Goal: Information Seeking & Learning: Learn about a topic

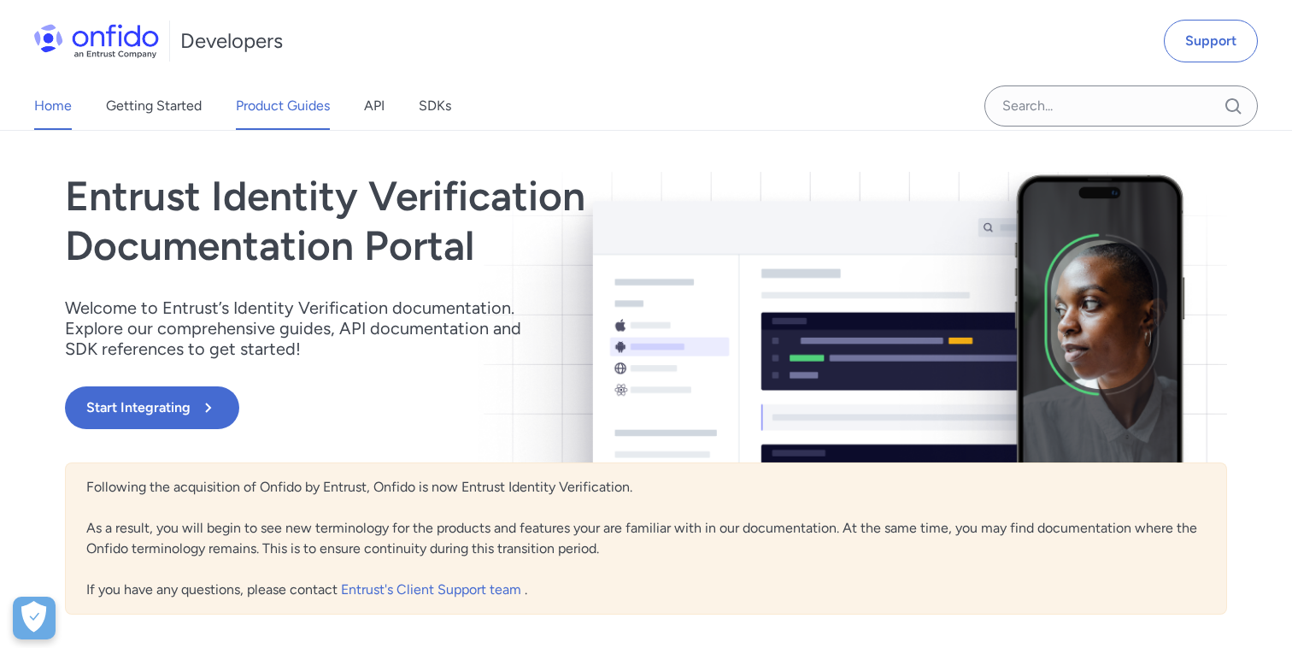
click at [281, 108] on link "Product Guides" at bounding box center [283, 106] width 94 height 48
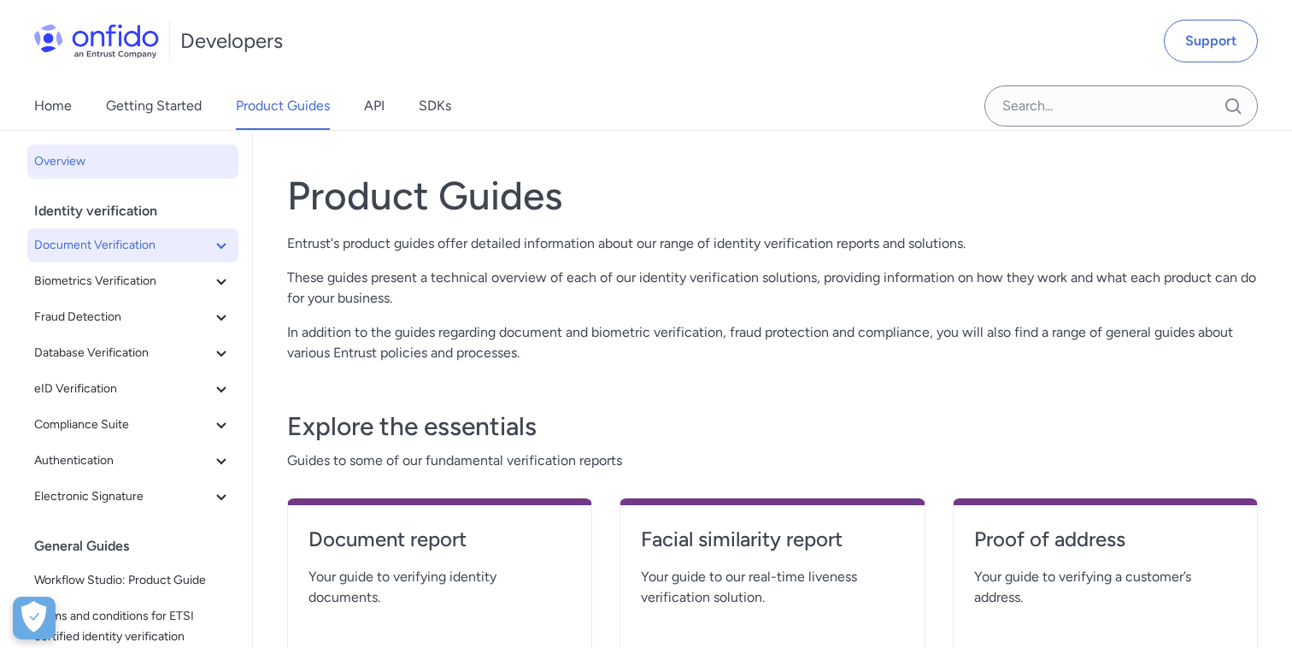
click at [223, 245] on icon at bounding box center [220, 246] width 9 height 6
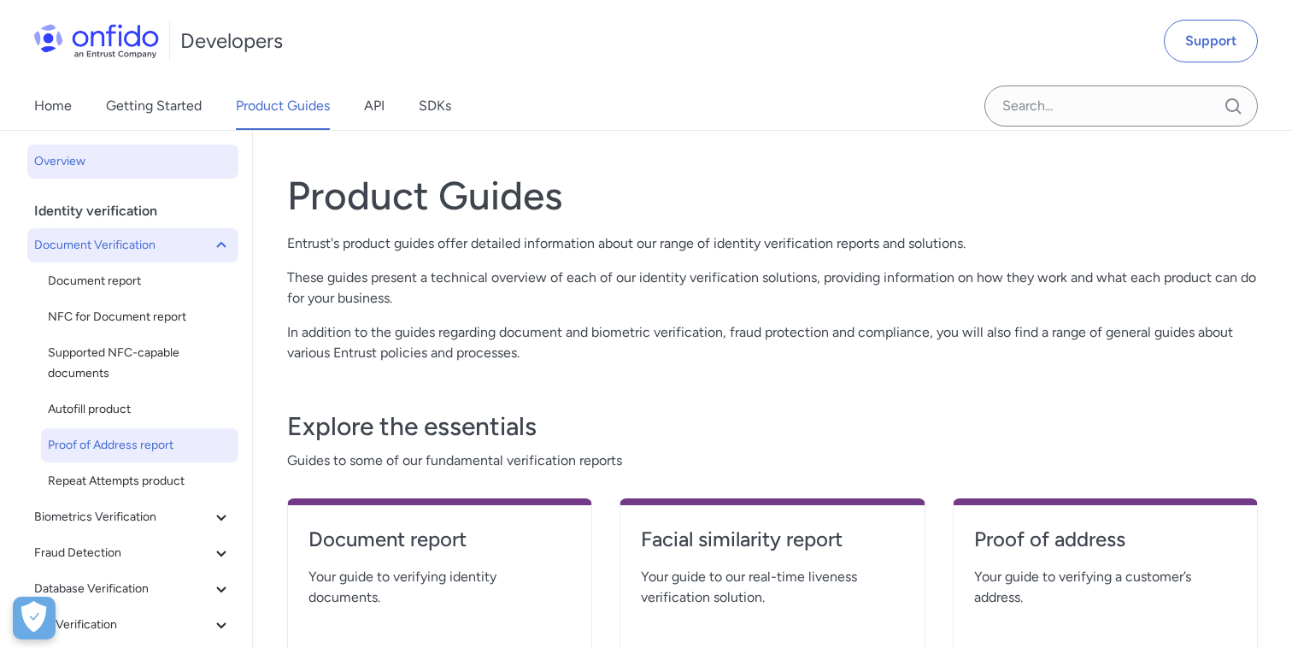
click at [167, 452] on span "Proof of Address report" at bounding box center [140, 445] width 184 height 21
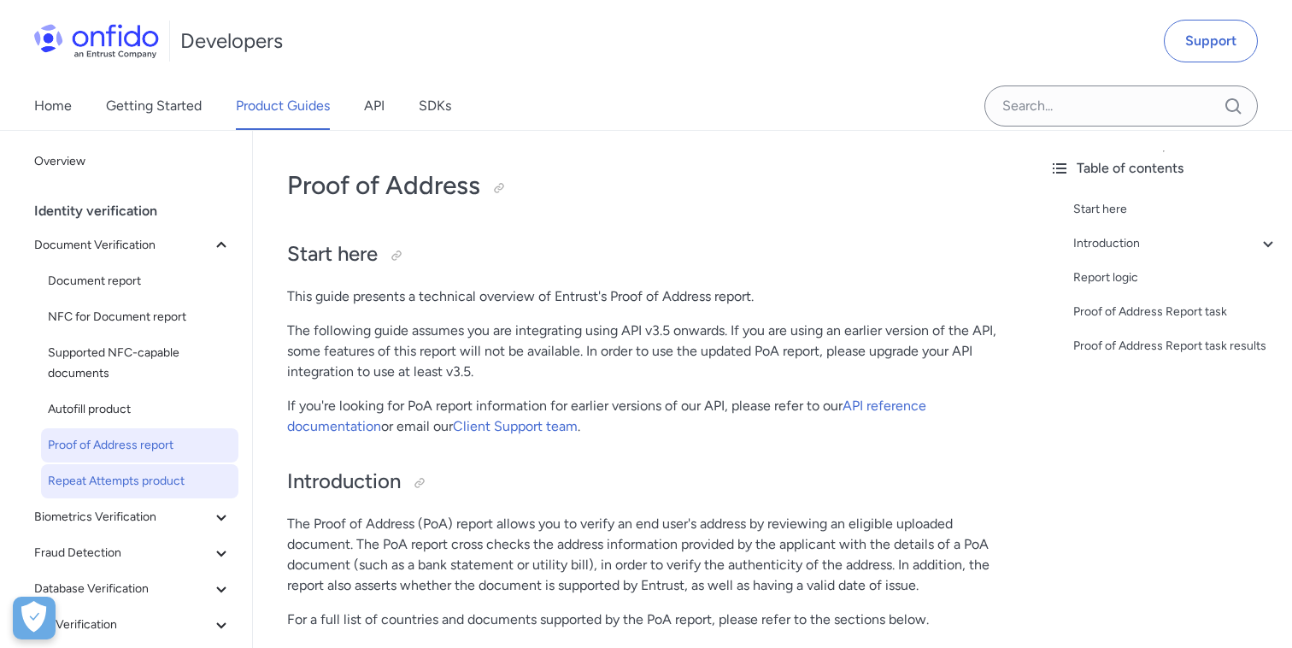
click at [123, 488] on span "Repeat Attempts product" at bounding box center [140, 481] width 184 height 21
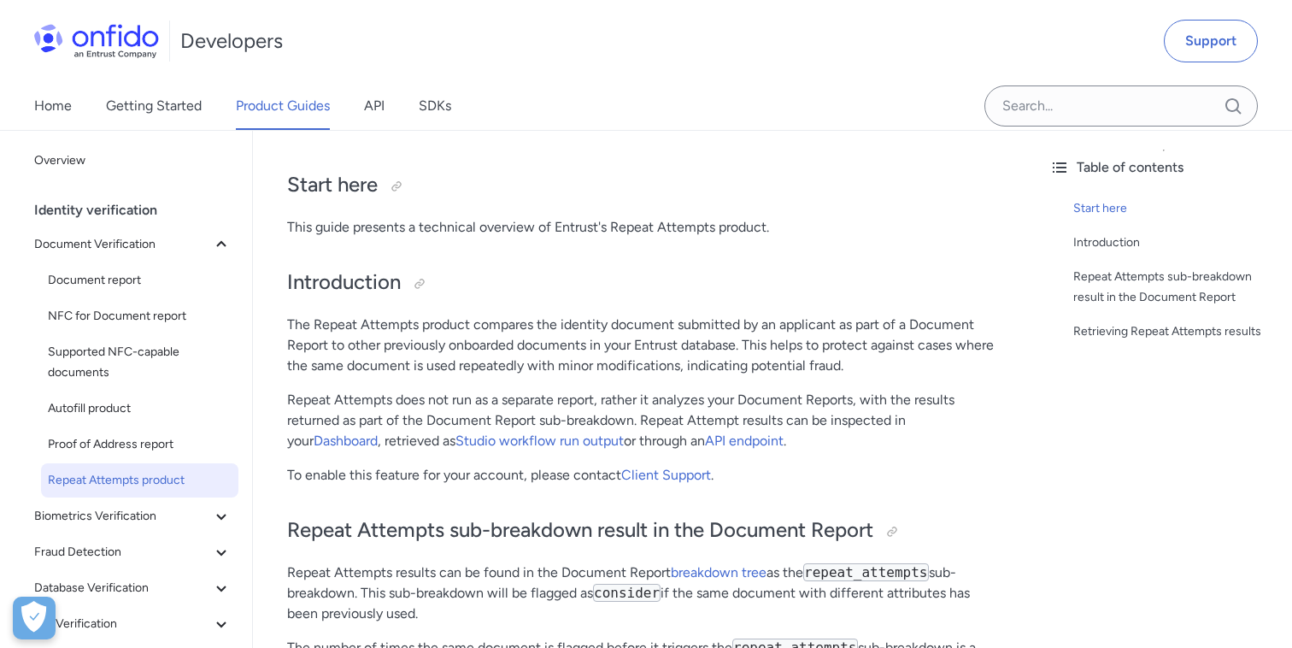
scroll to position [85, 0]
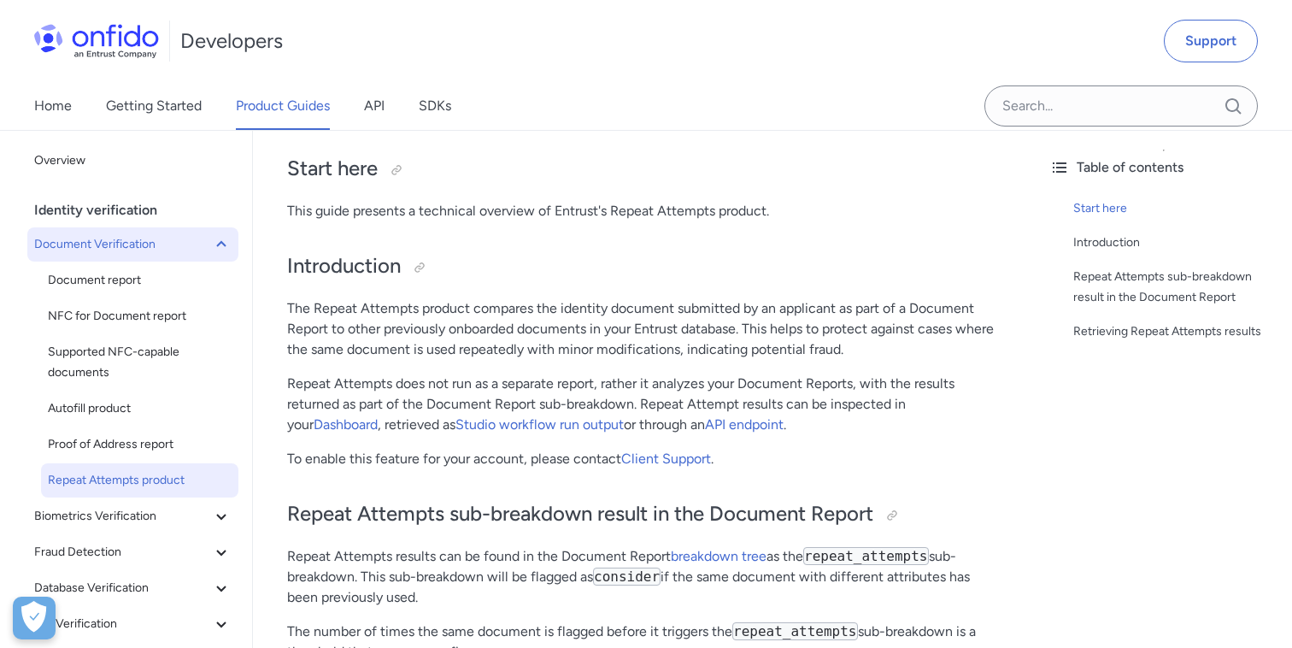
click at [227, 244] on icon at bounding box center [221, 244] width 21 height 21
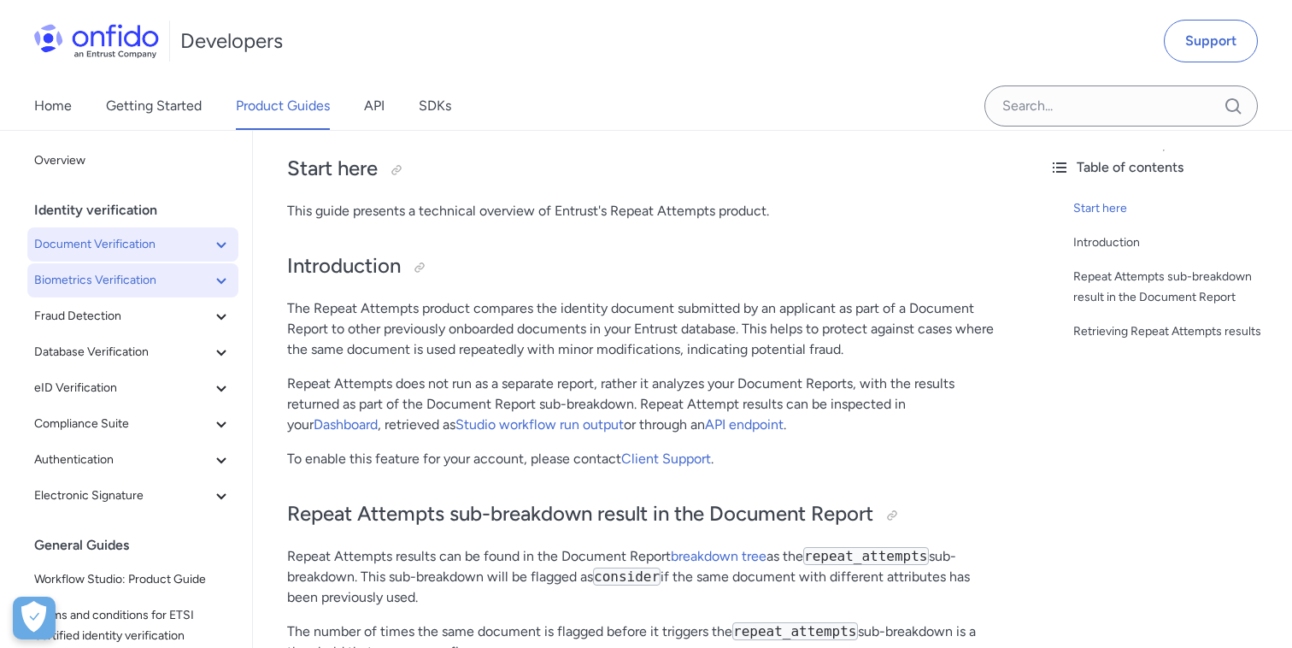
click at [217, 273] on icon at bounding box center [221, 280] width 21 height 21
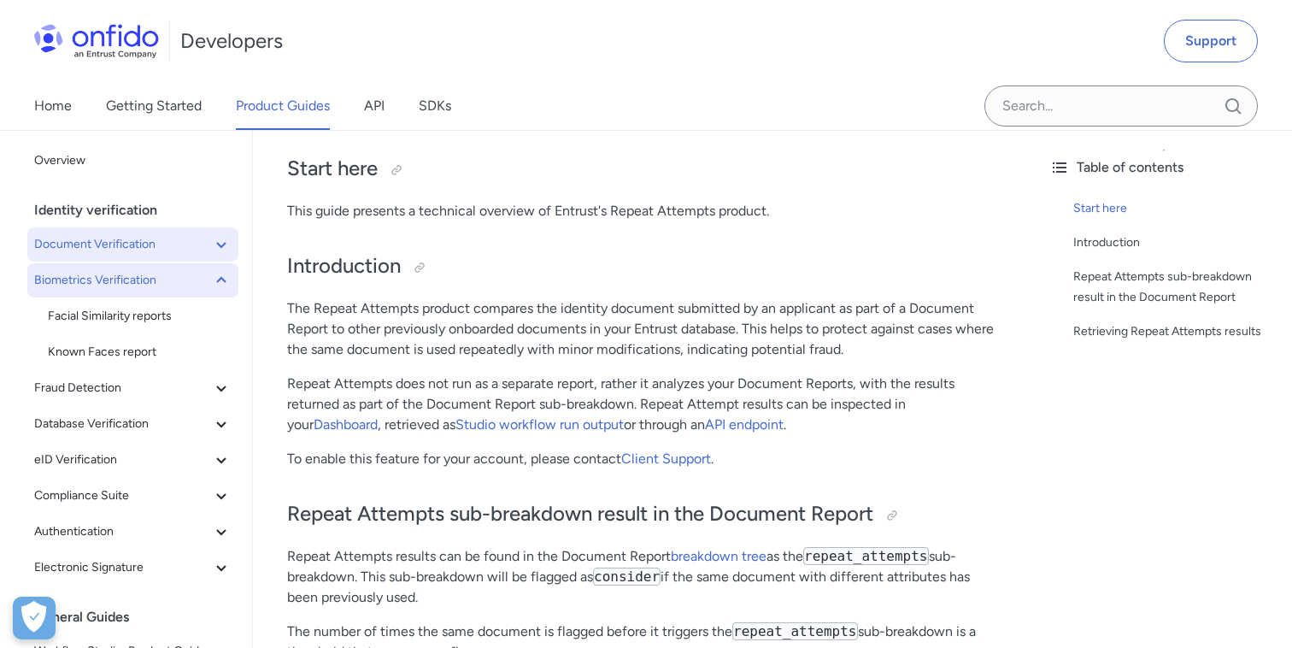
click at [223, 282] on icon at bounding box center [221, 280] width 21 height 21
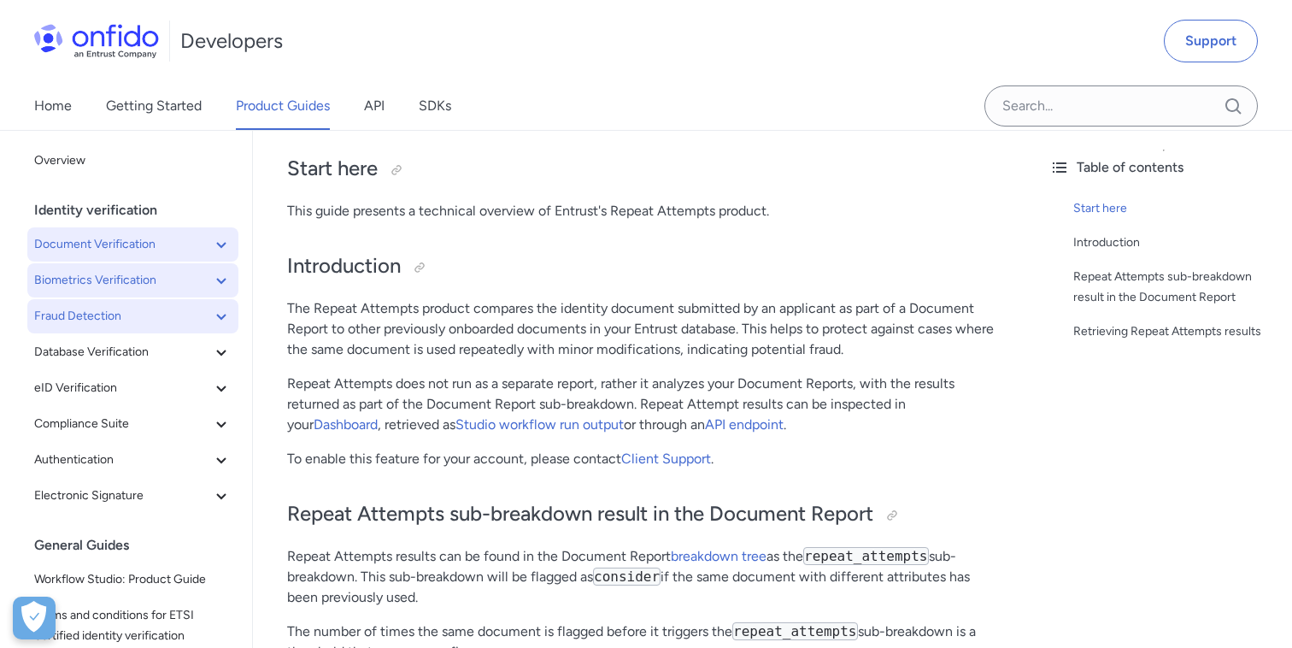
click at [220, 313] on icon at bounding box center [221, 316] width 21 height 21
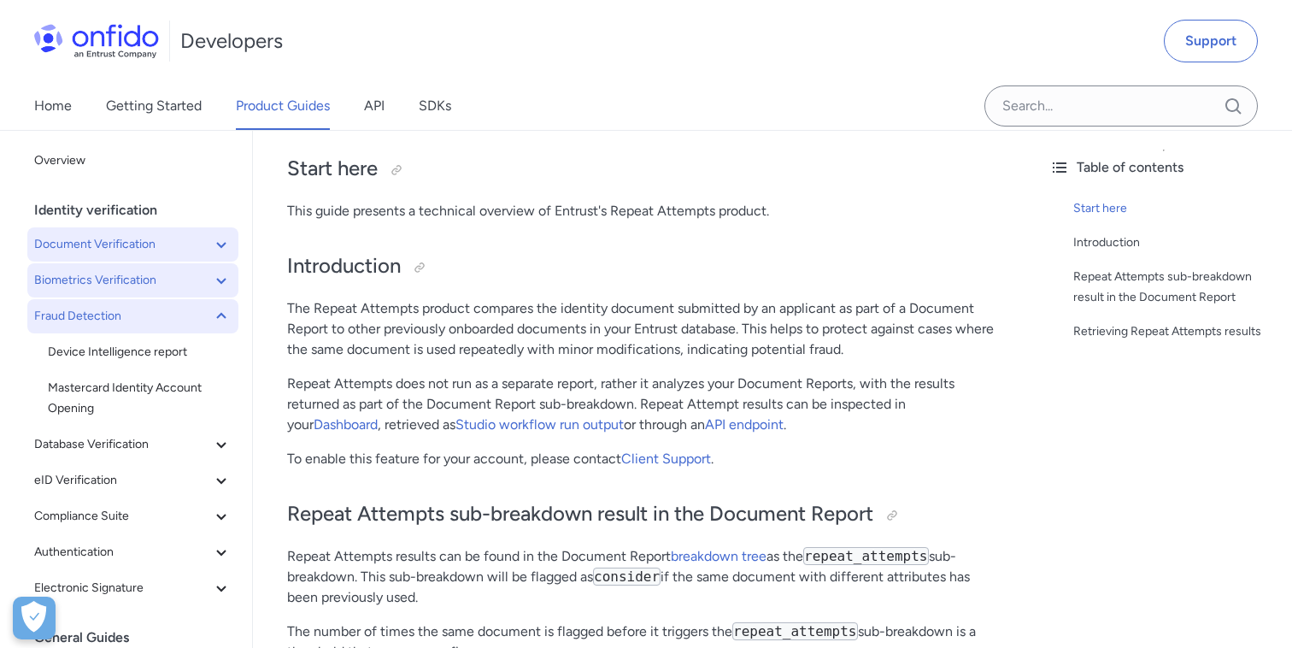
click at [216, 326] on icon at bounding box center [221, 316] width 21 height 21
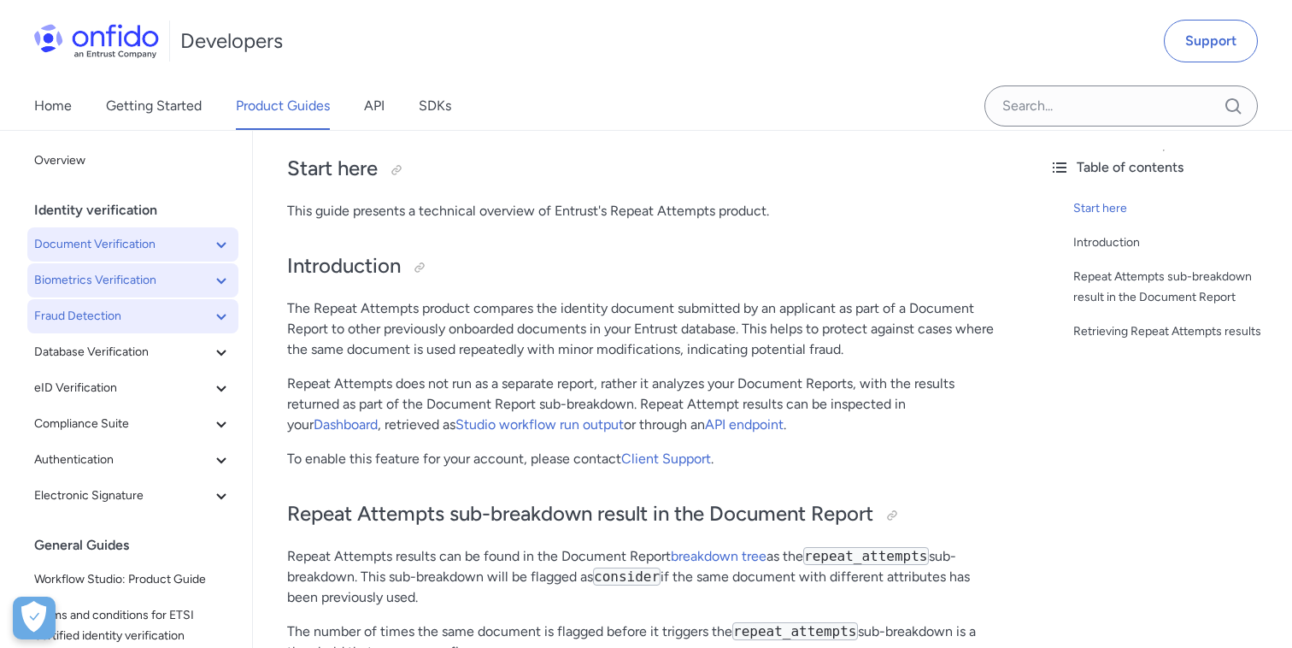
click at [224, 322] on icon at bounding box center [221, 316] width 21 height 21
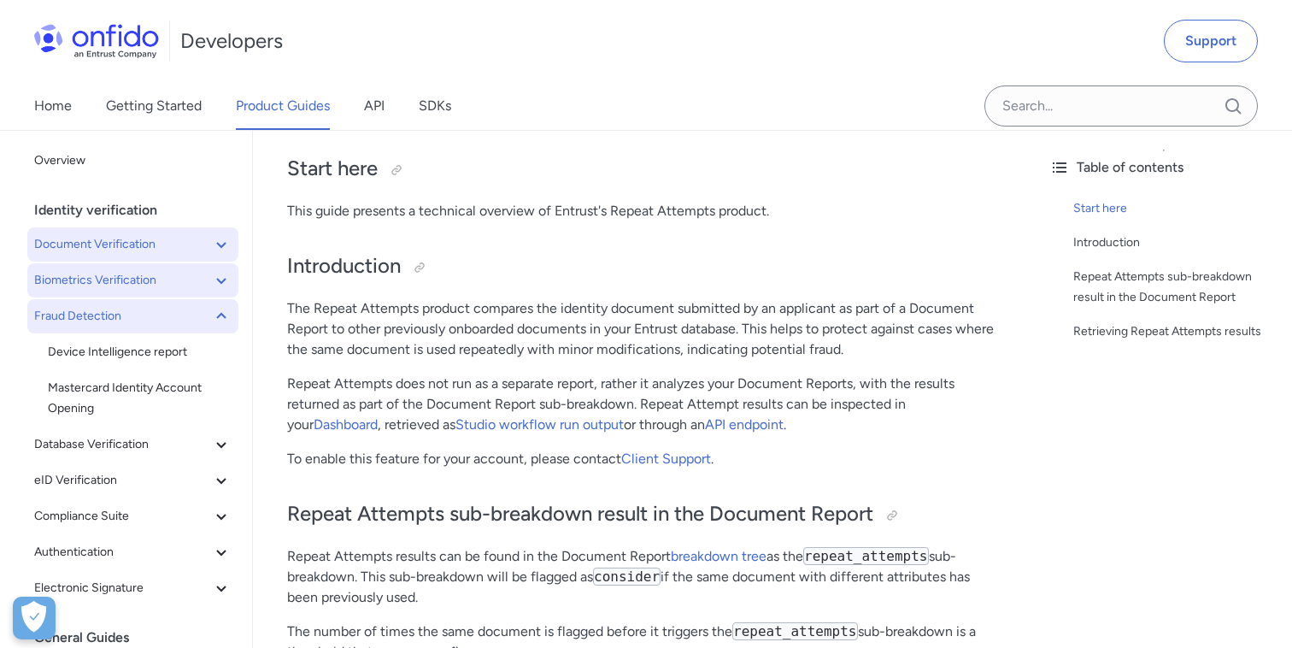
click at [224, 322] on icon at bounding box center [221, 316] width 21 height 21
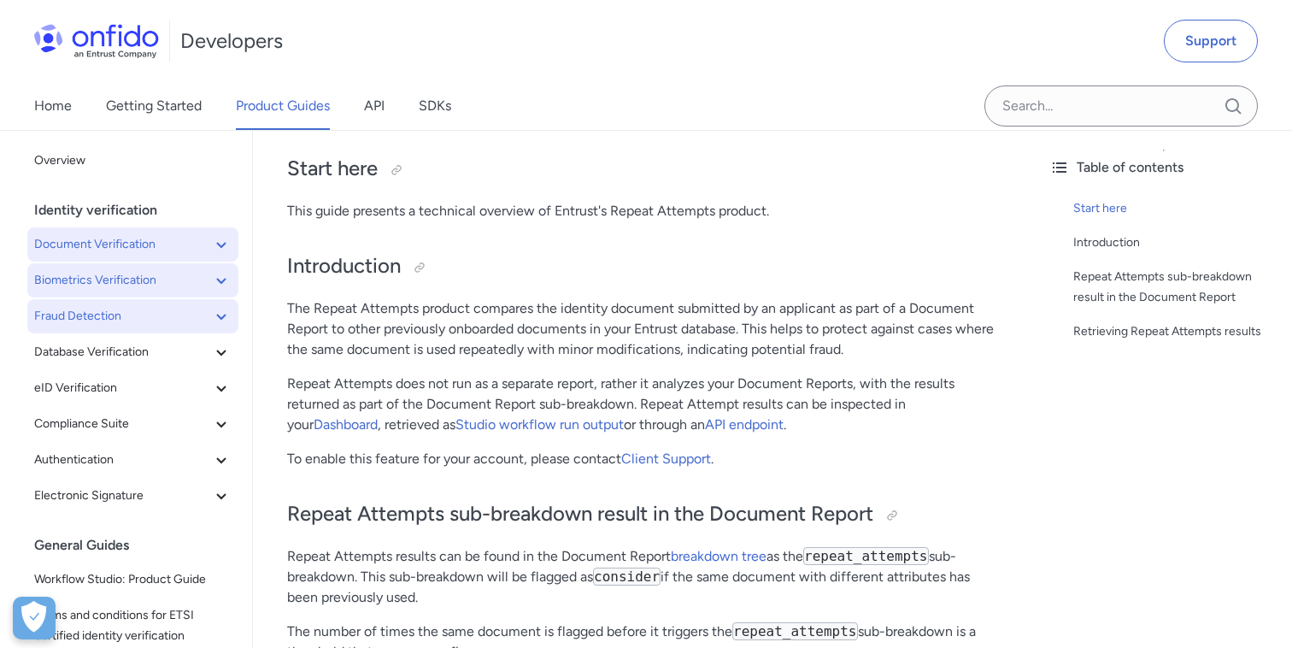
click at [232, 320] on button "Fraud Detection" at bounding box center [132, 316] width 211 height 34
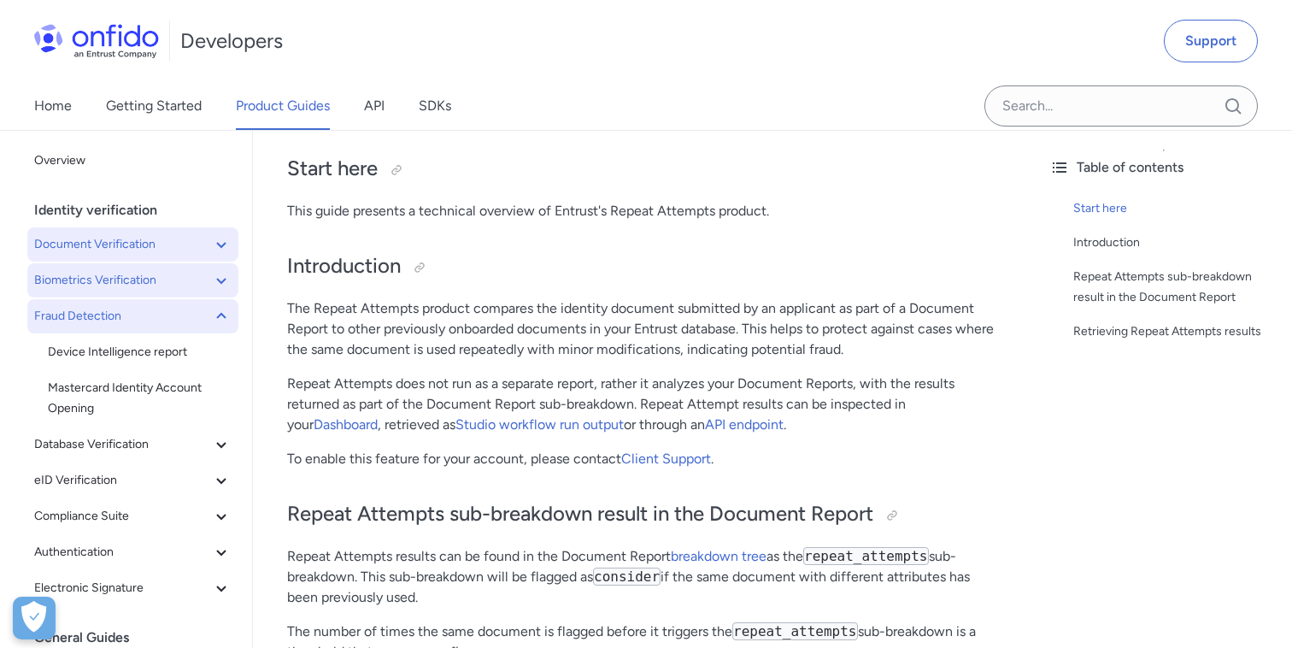
click at [232, 320] on button "Fraud Detection" at bounding box center [132, 316] width 211 height 34
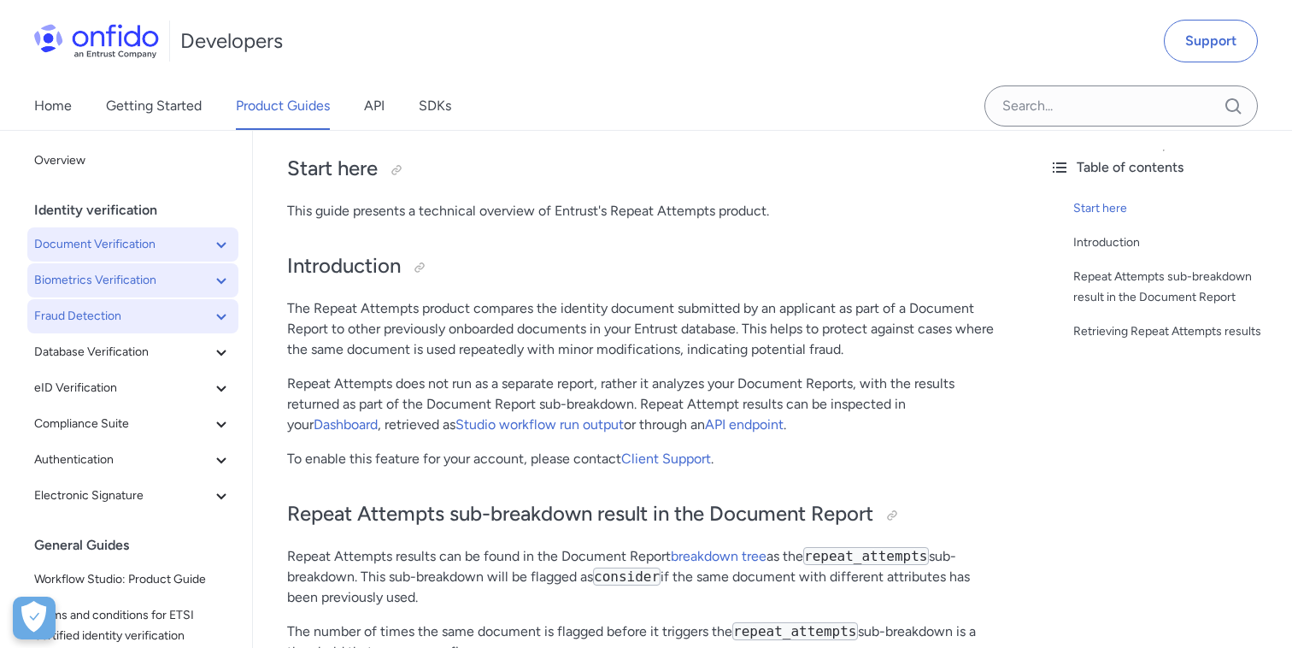
click at [221, 321] on icon at bounding box center [221, 316] width 21 height 21
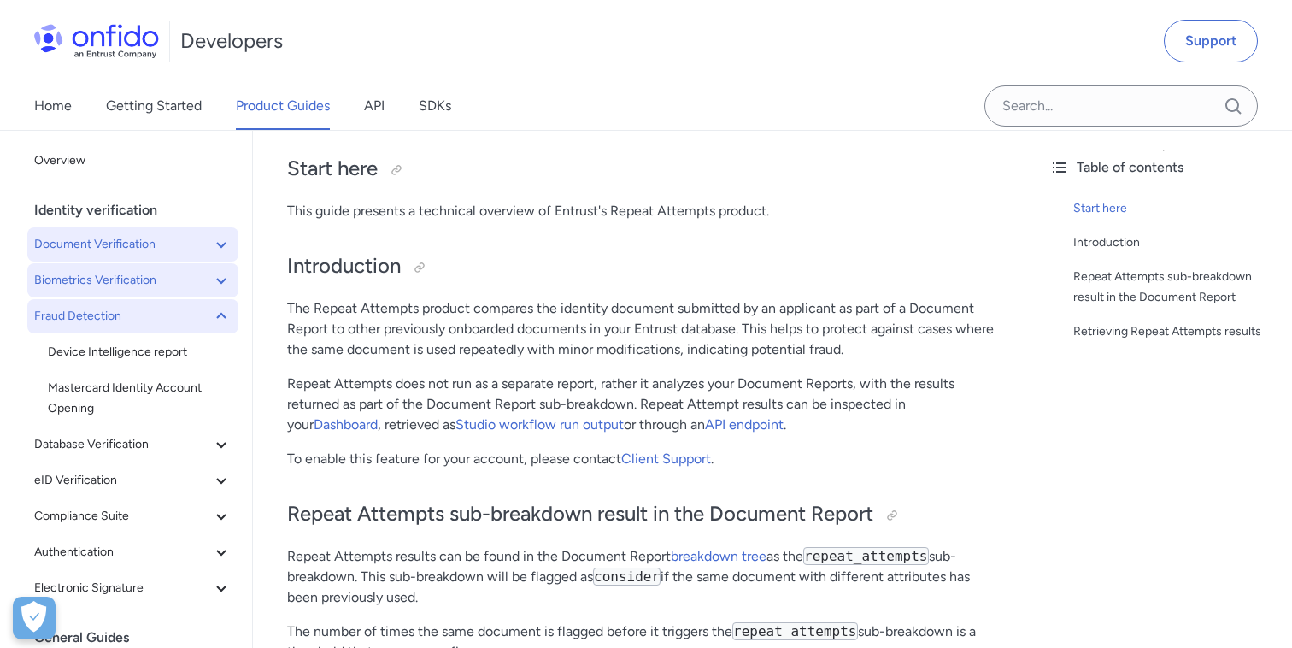
click at [221, 321] on icon at bounding box center [221, 316] width 21 height 21
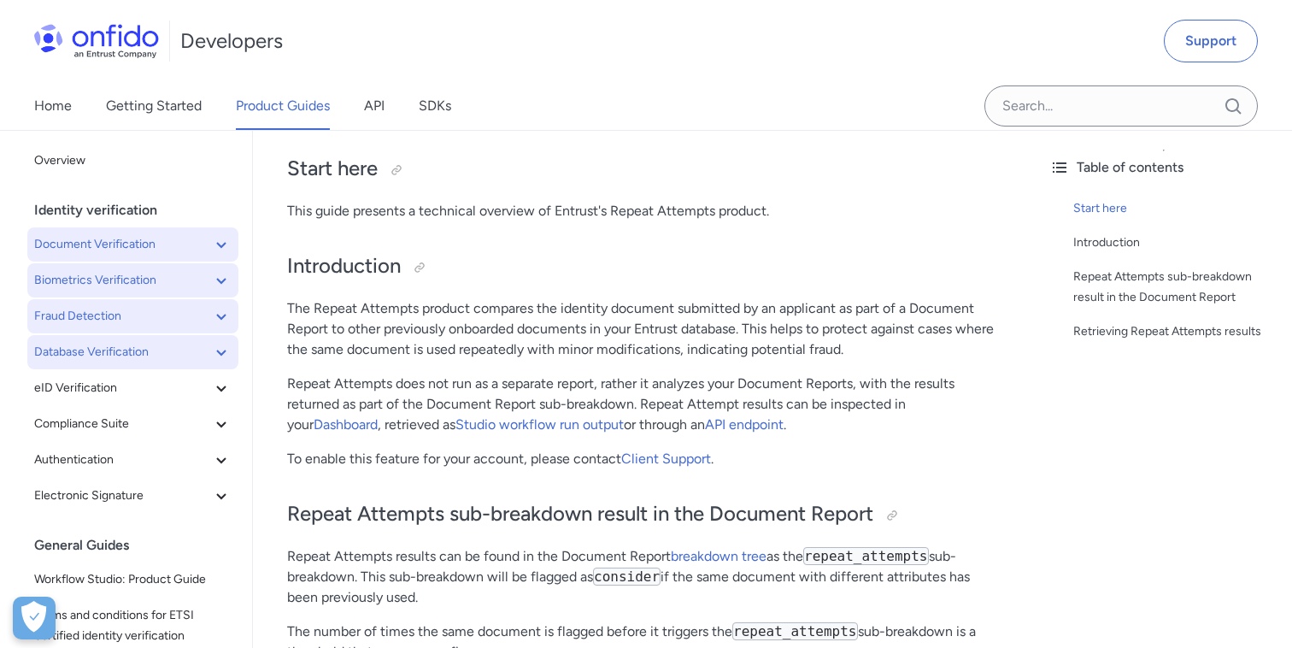
click at [223, 355] on icon at bounding box center [221, 352] width 21 height 21
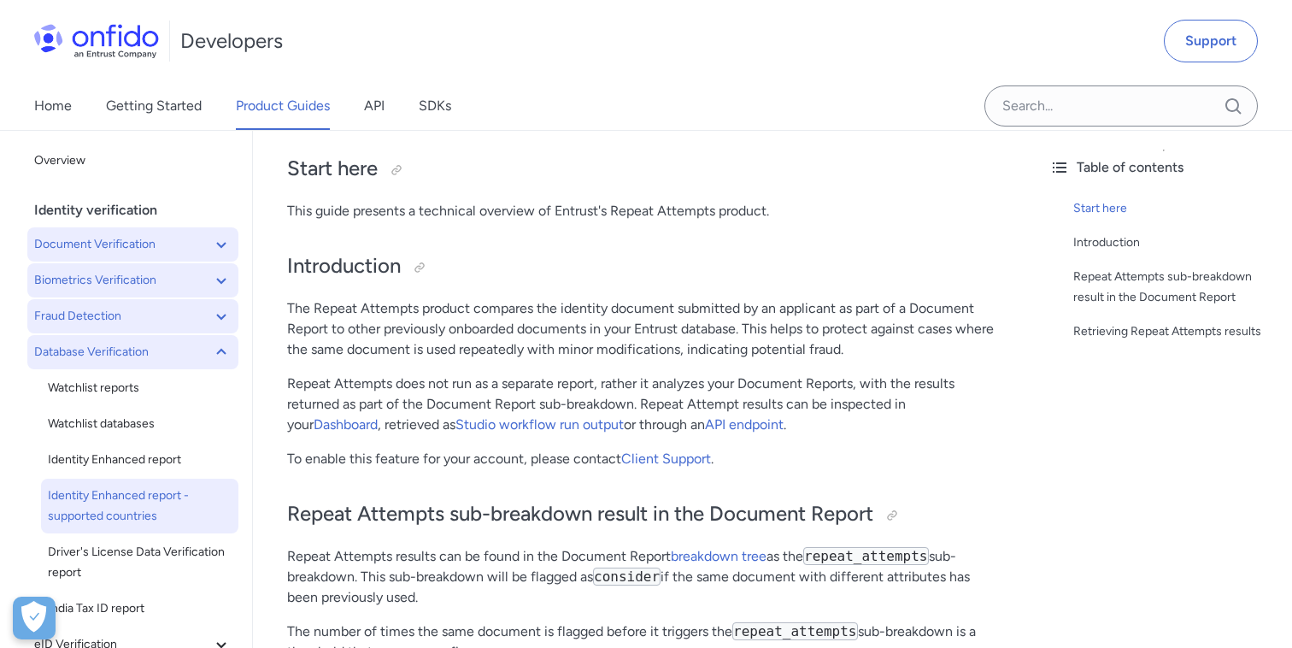
scroll to position [28, 0]
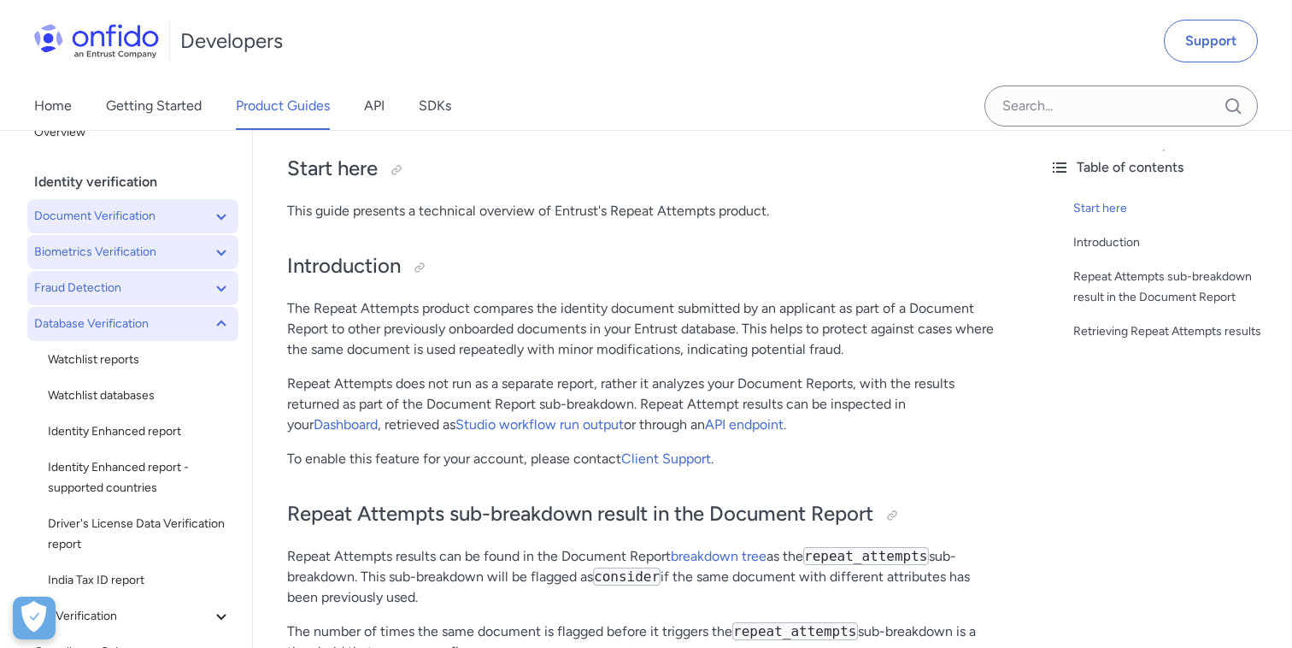
click at [218, 325] on icon at bounding box center [221, 324] width 21 height 21
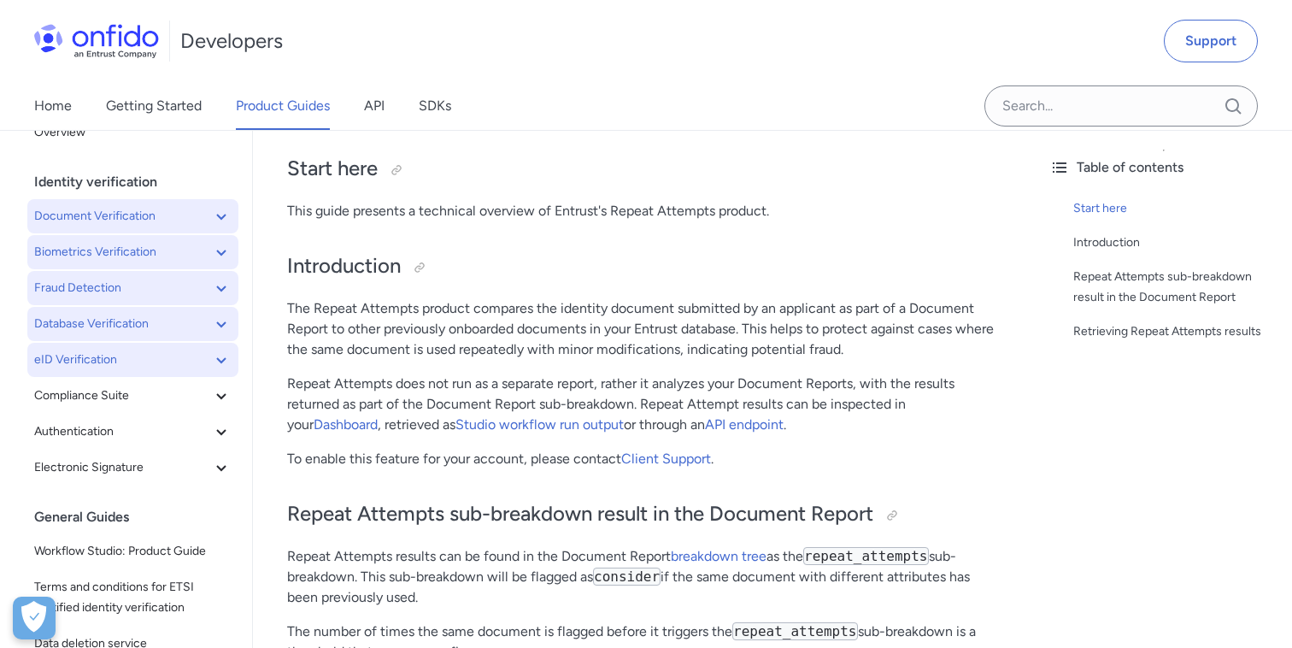
click at [218, 356] on icon at bounding box center [221, 359] width 21 height 21
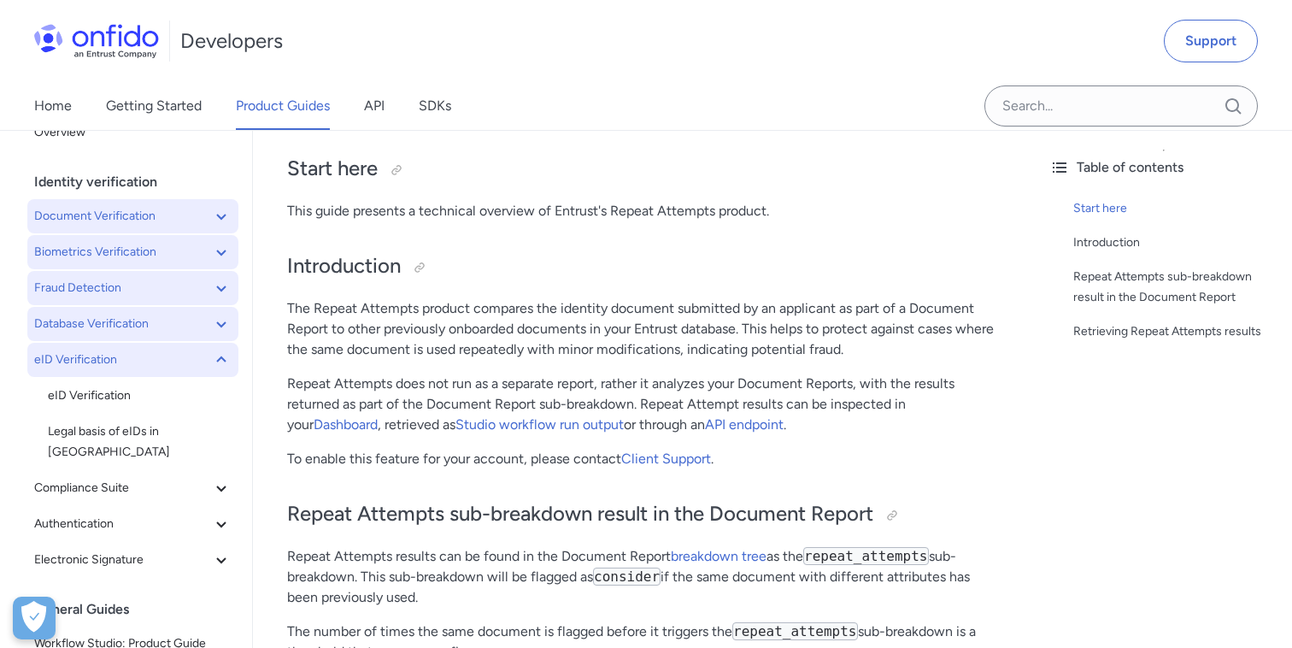
click at [218, 356] on icon at bounding box center [221, 359] width 21 height 21
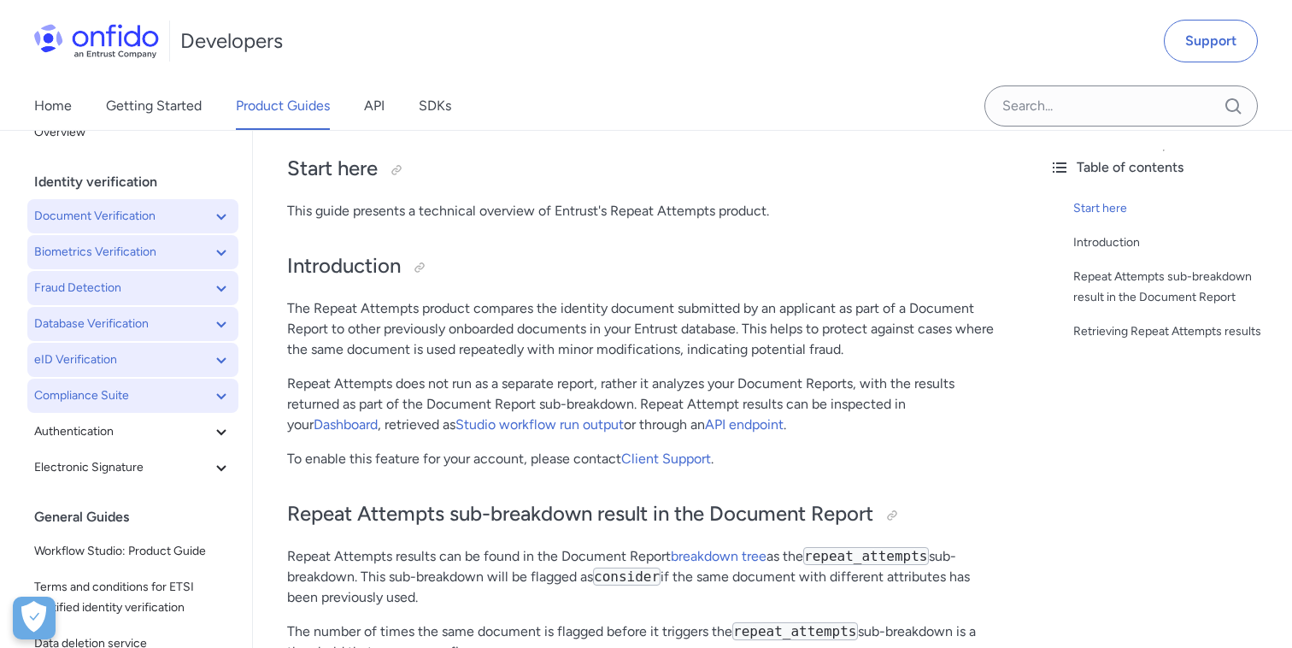
click at [222, 388] on icon at bounding box center [221, 395] width 21 height 21
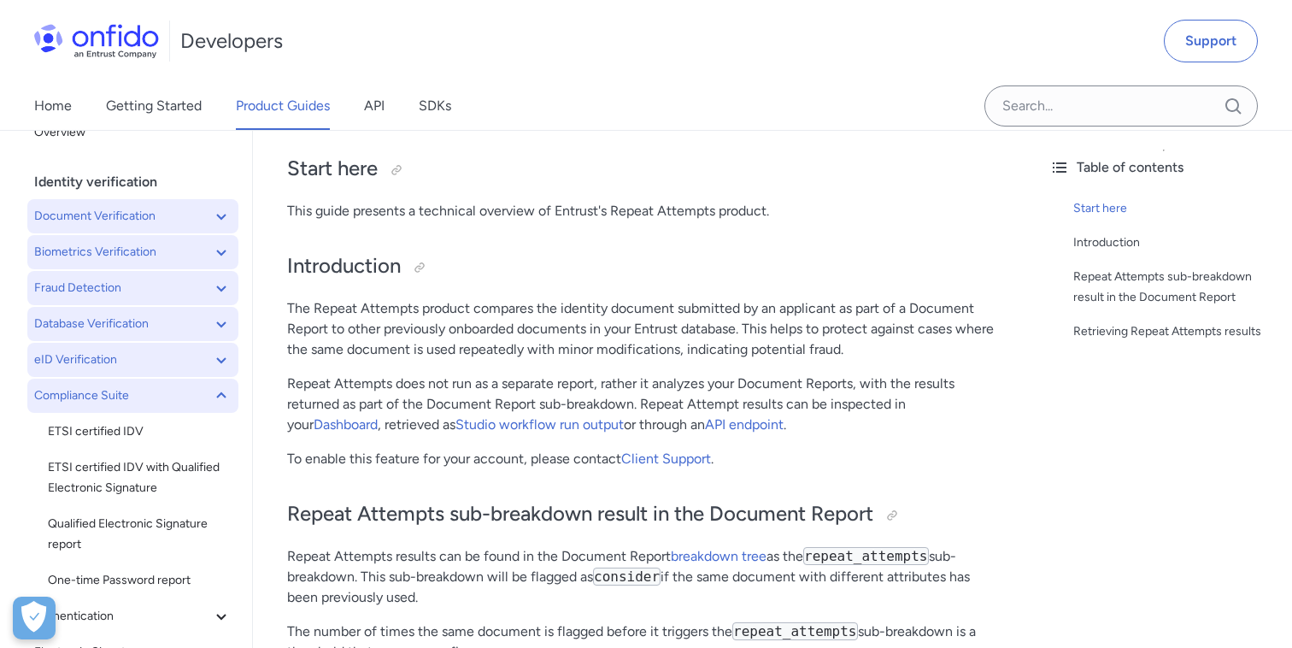
click at [222, 388] on icon at bounding box center [221, 395] width 21 height 21
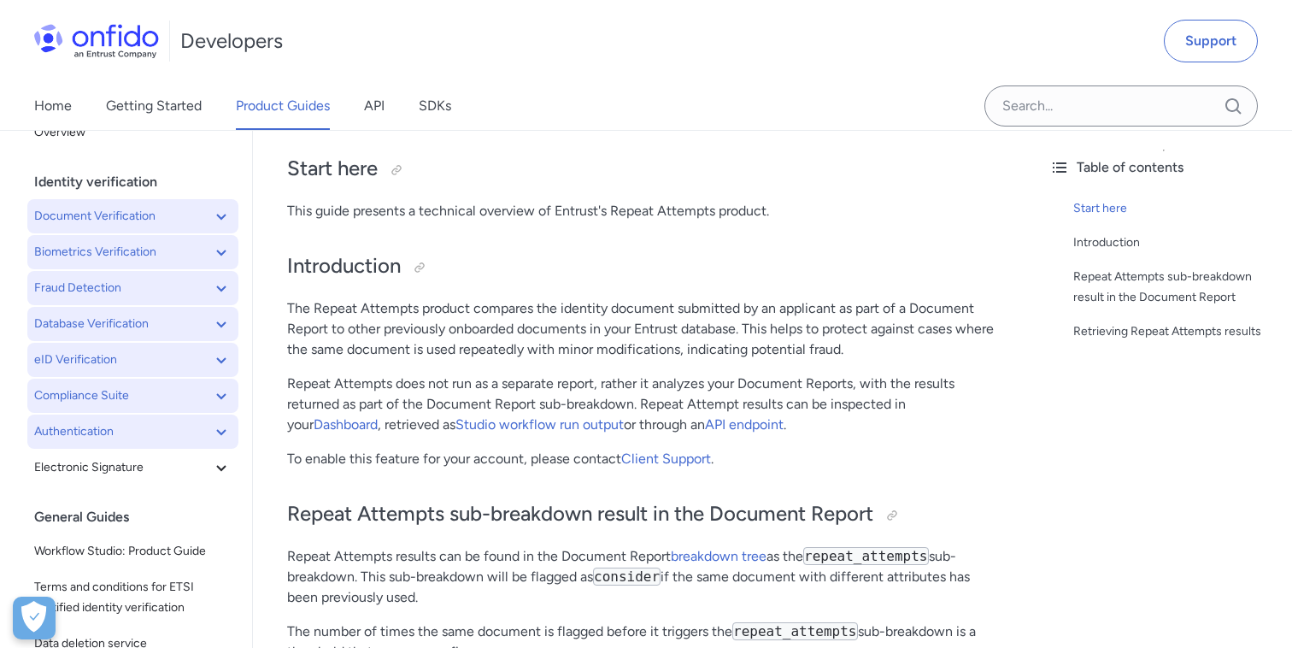
click at [221, 426] on icon at bounding box center [221, 431] width 21 height 21
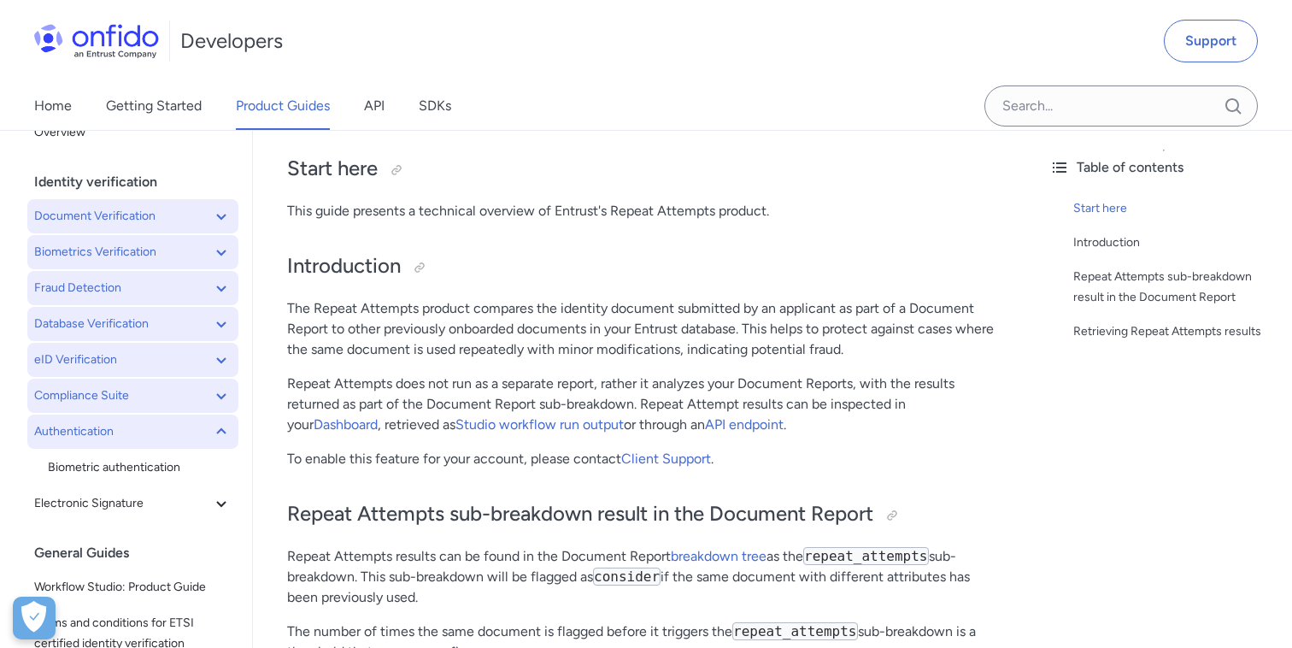
click at [221, 426] on icon at bounding box center [221, 431] width 21 height 21
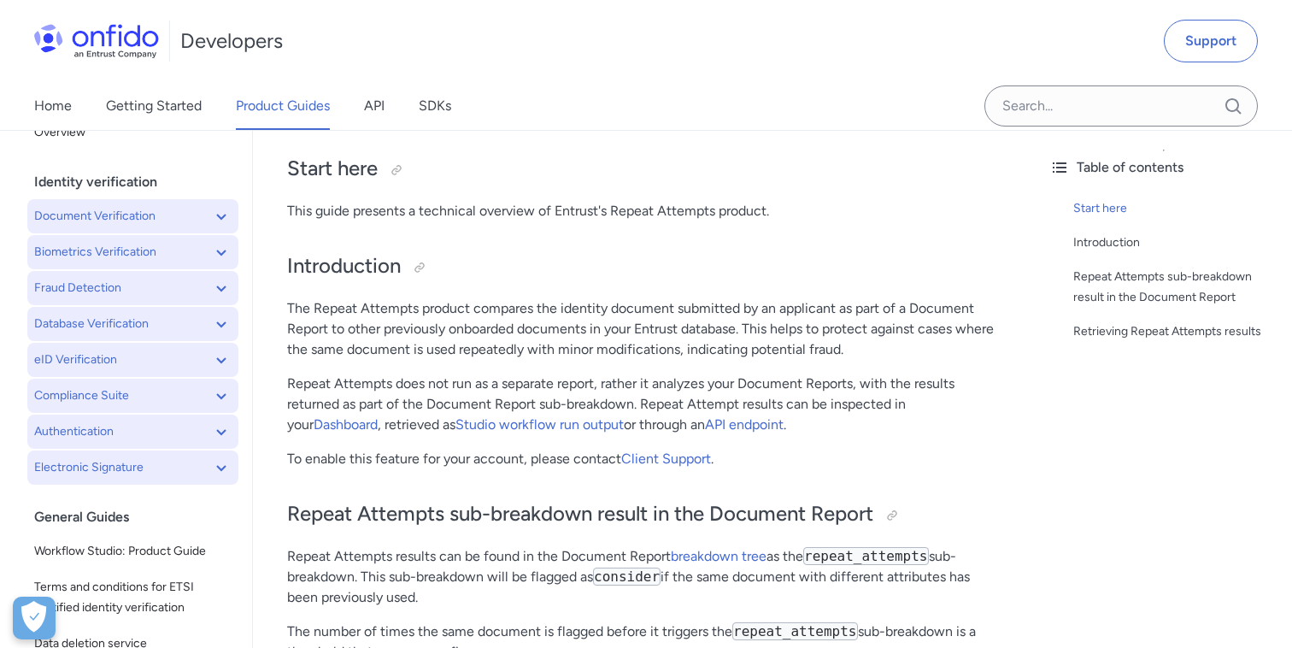
click at [219, 453] on button "Electronic Signature" at bounding box center [132, 467] width 211 height 34
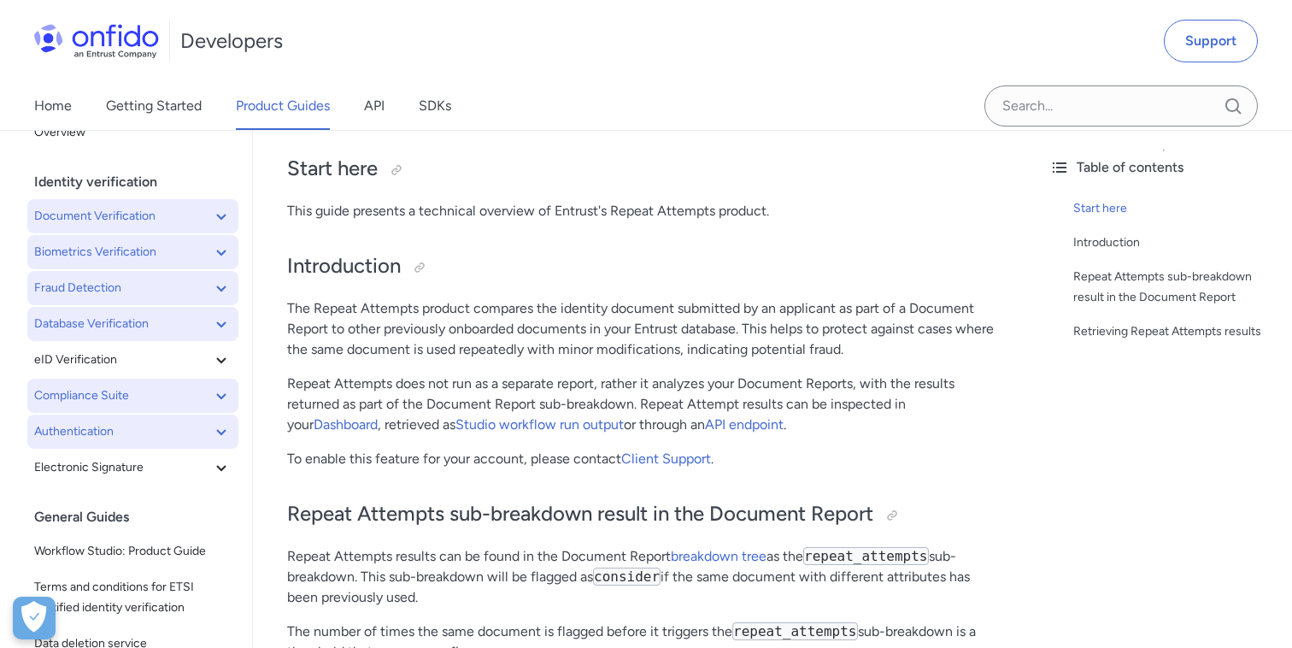
click at [214, 218] on icon at bounding box center [221, 216] width 21 height 21
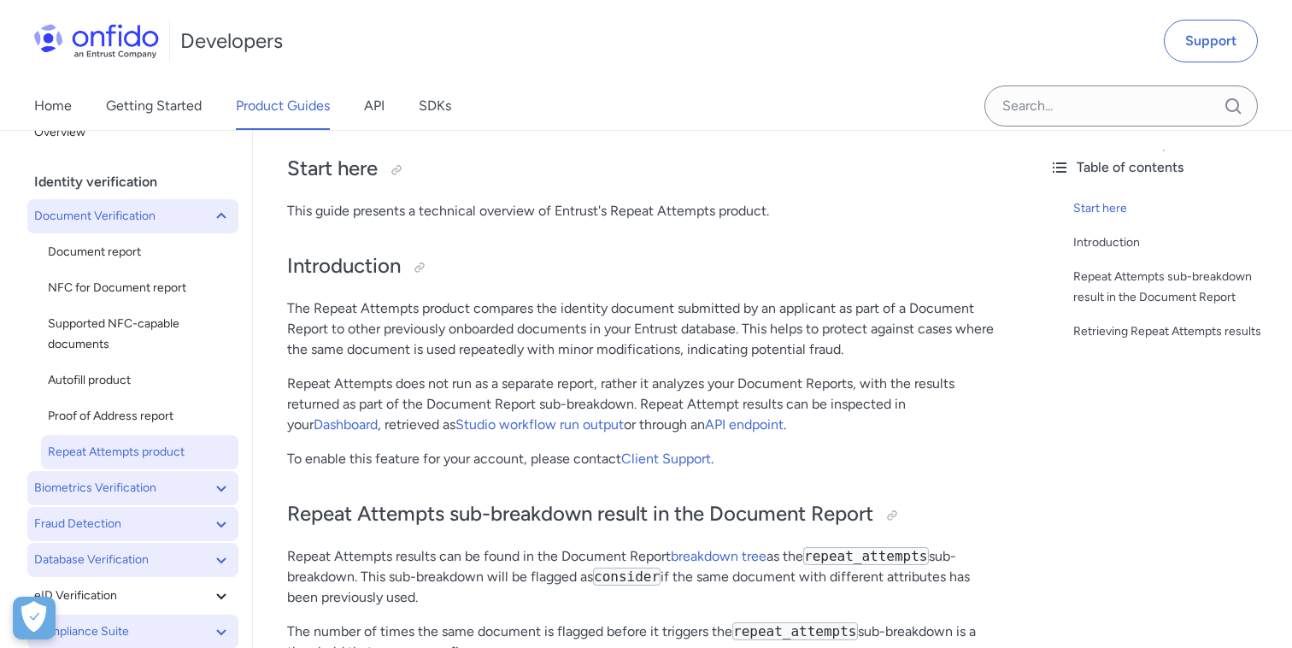
click at [211, 519] on icon at bounding box center [221, 524] width 21 height 21
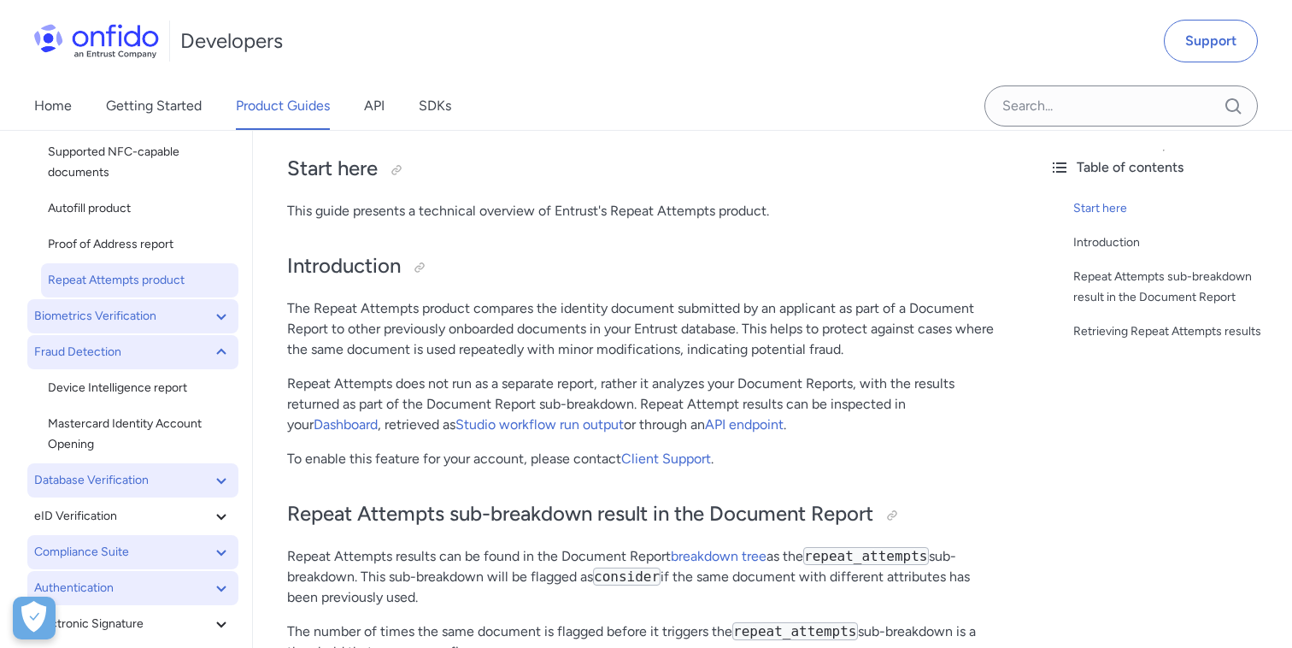
scroll to position [202, 0]
click at [231, 478] on icon at bounding box center [221, 477] width 21 height 21
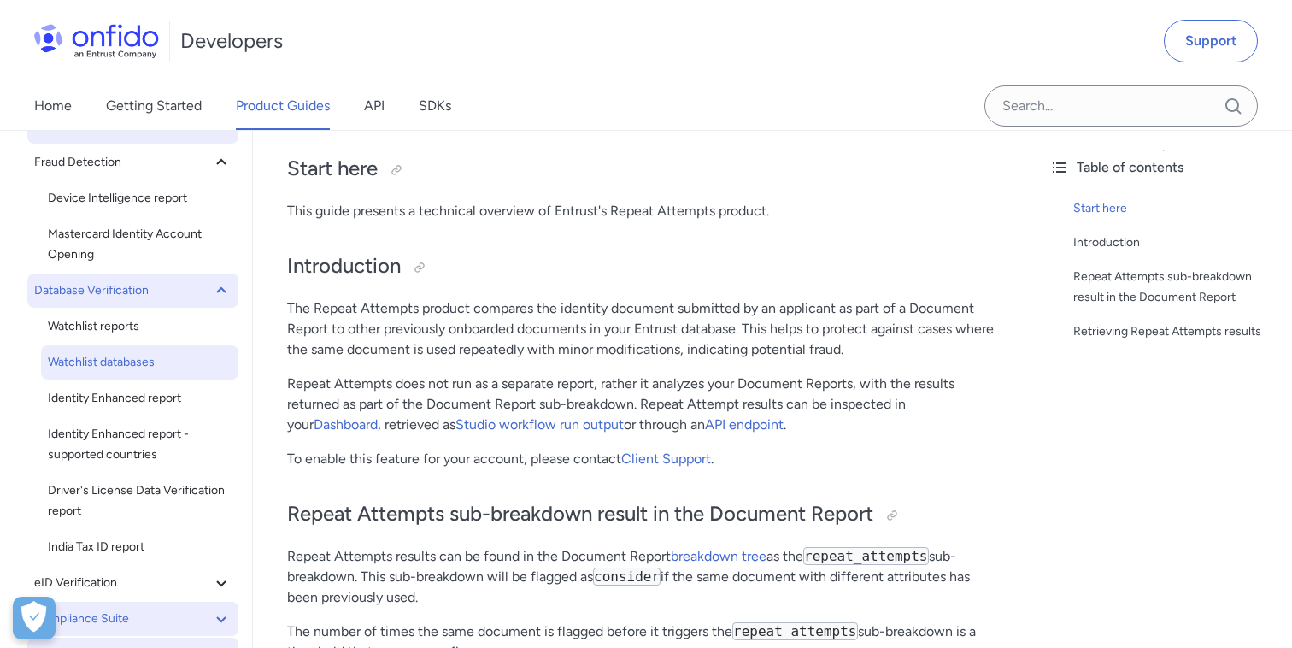
scroll to position [391, 0]
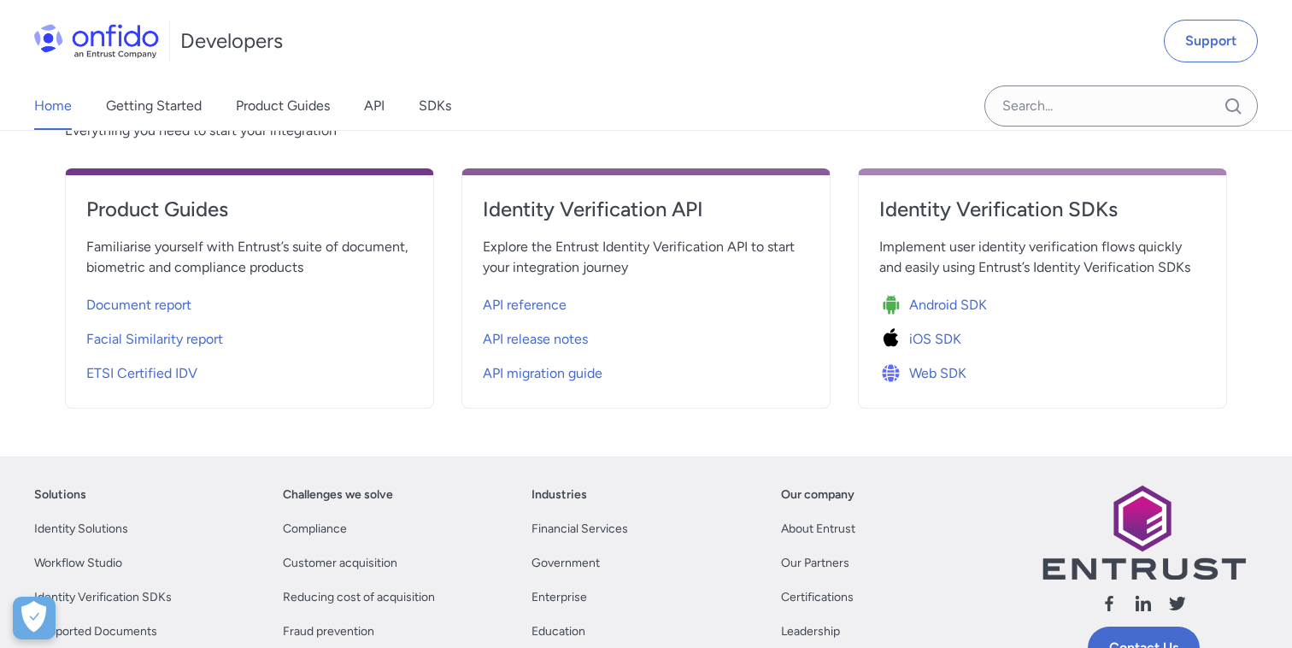
scroll to position [597, 0]
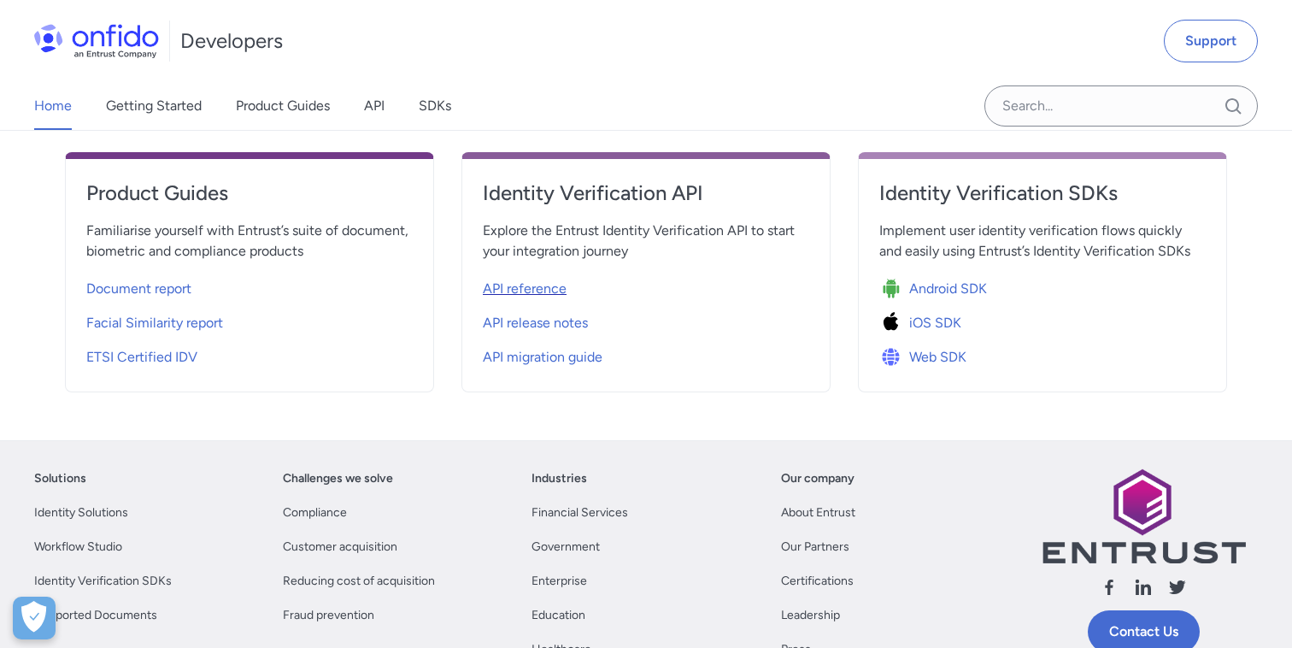
click at [548, 291] on span "API reference" at bounding box center [525, 289] width 84 height 21
select select "http"
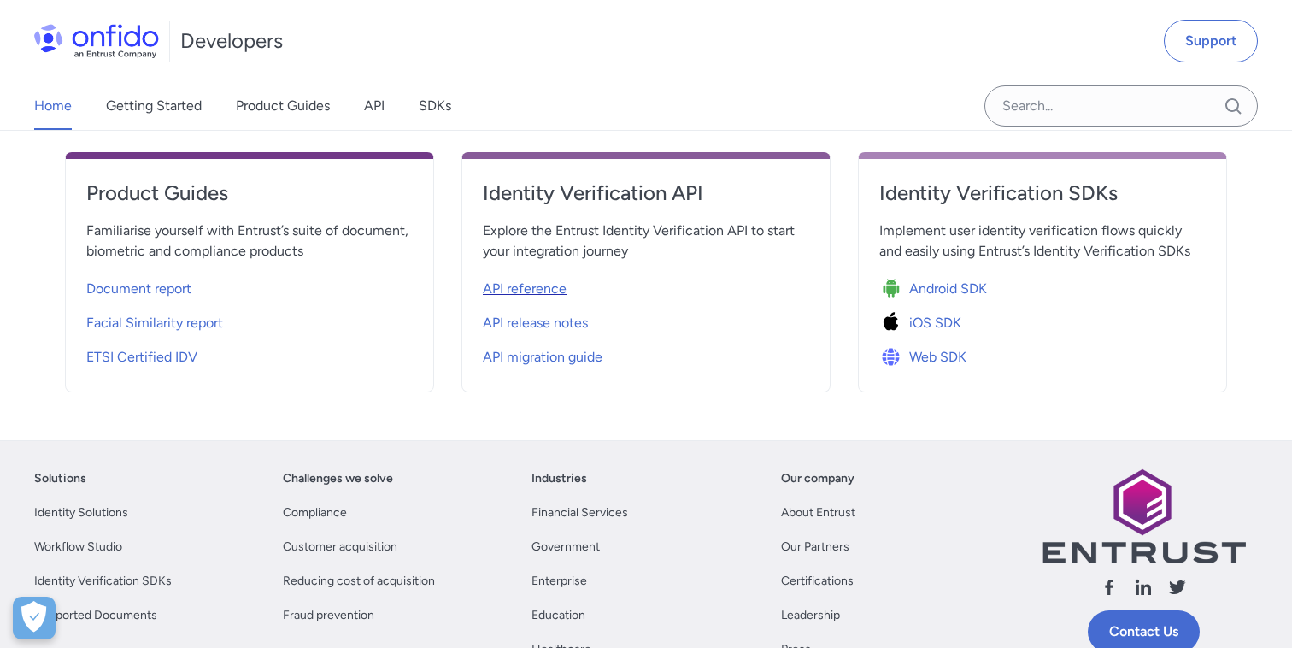
select select "http"
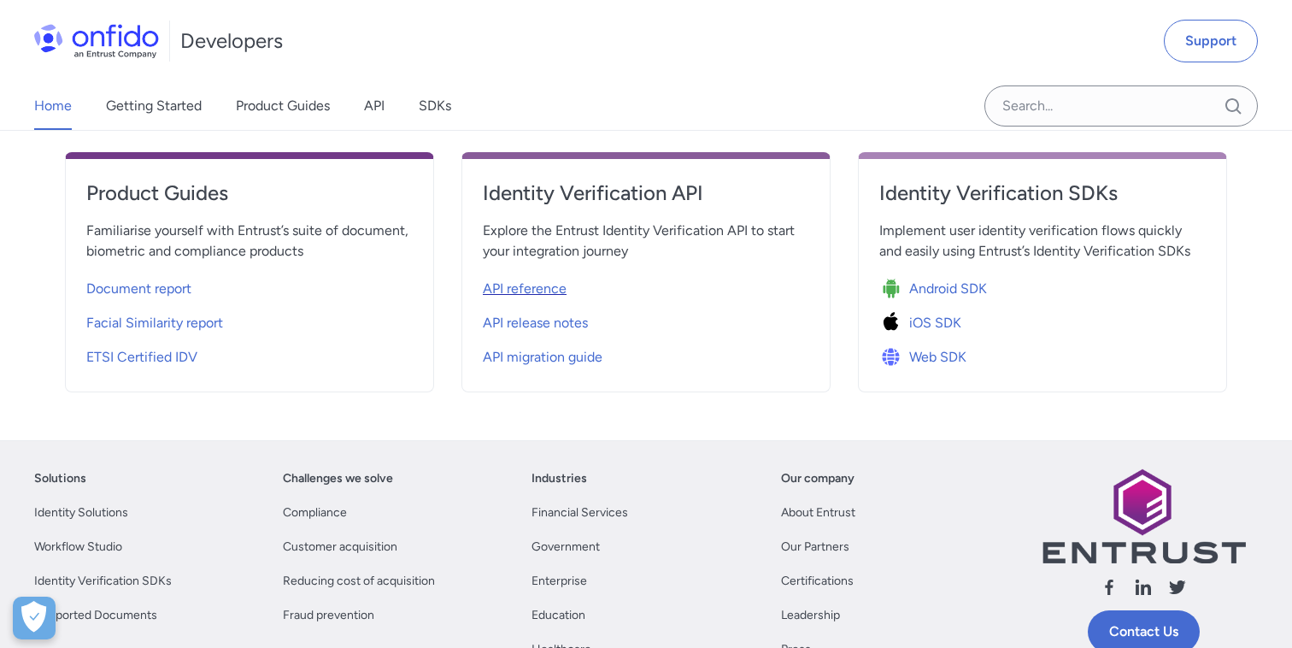
select select "http"
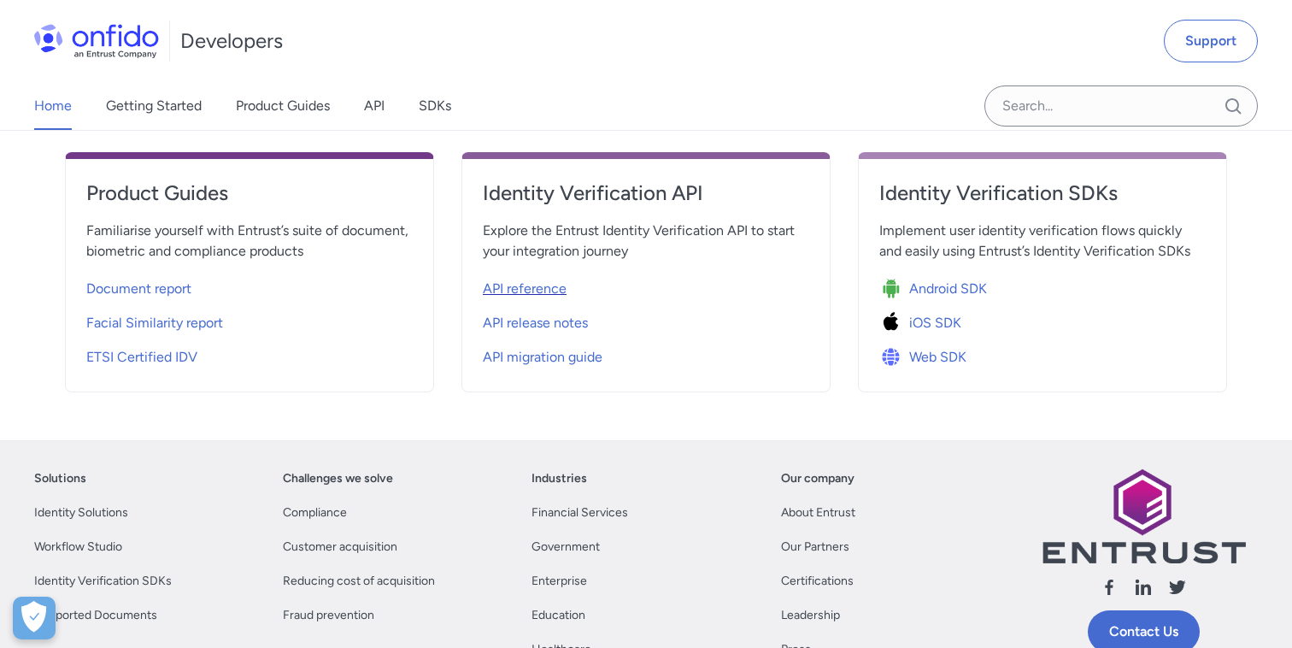
select select "http"
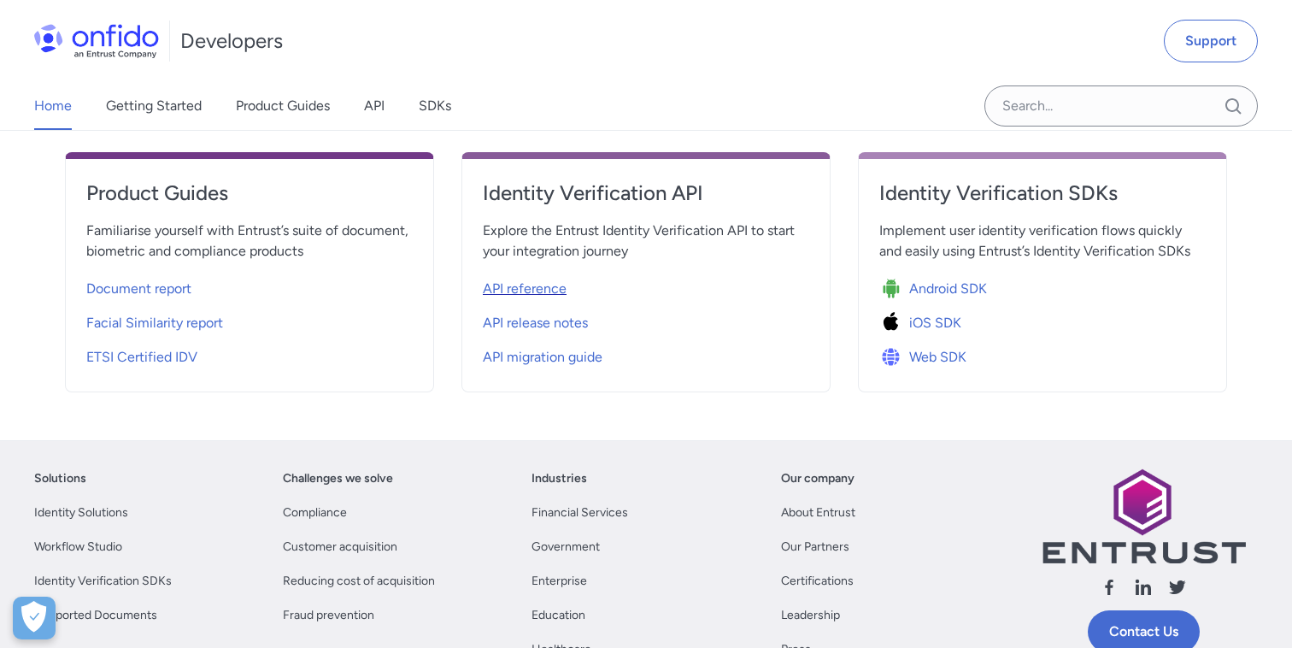
select select "http"
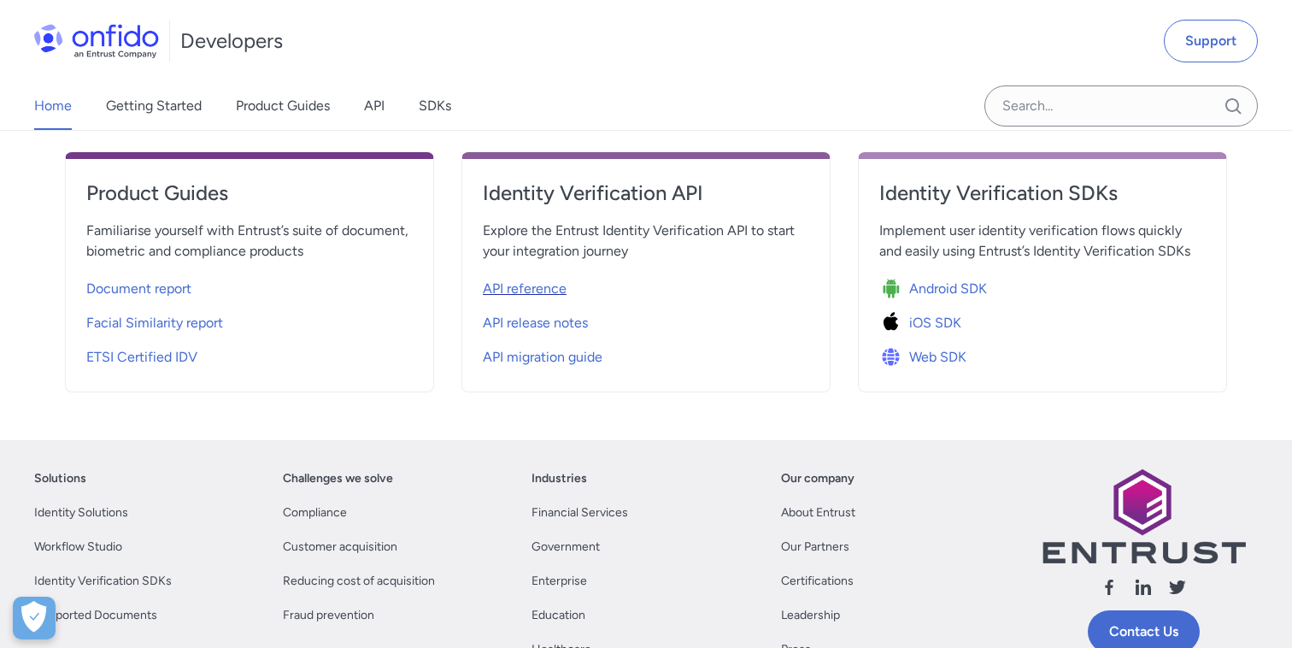
select select "http"
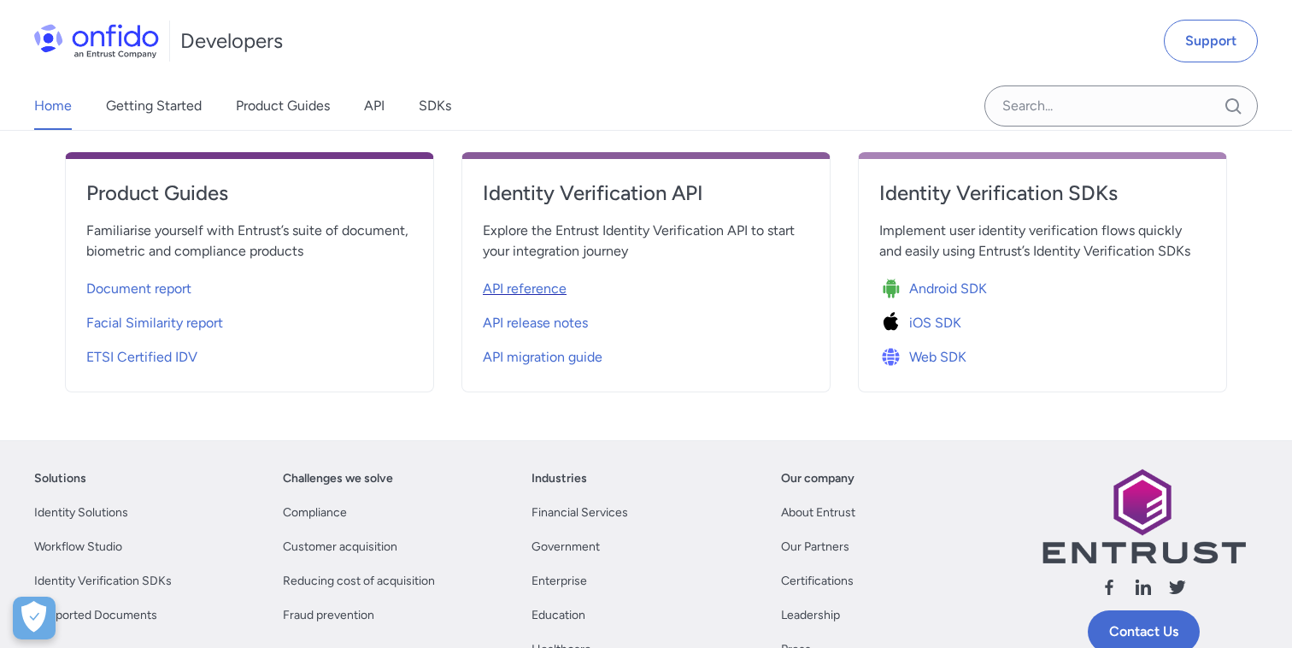
select select "http"
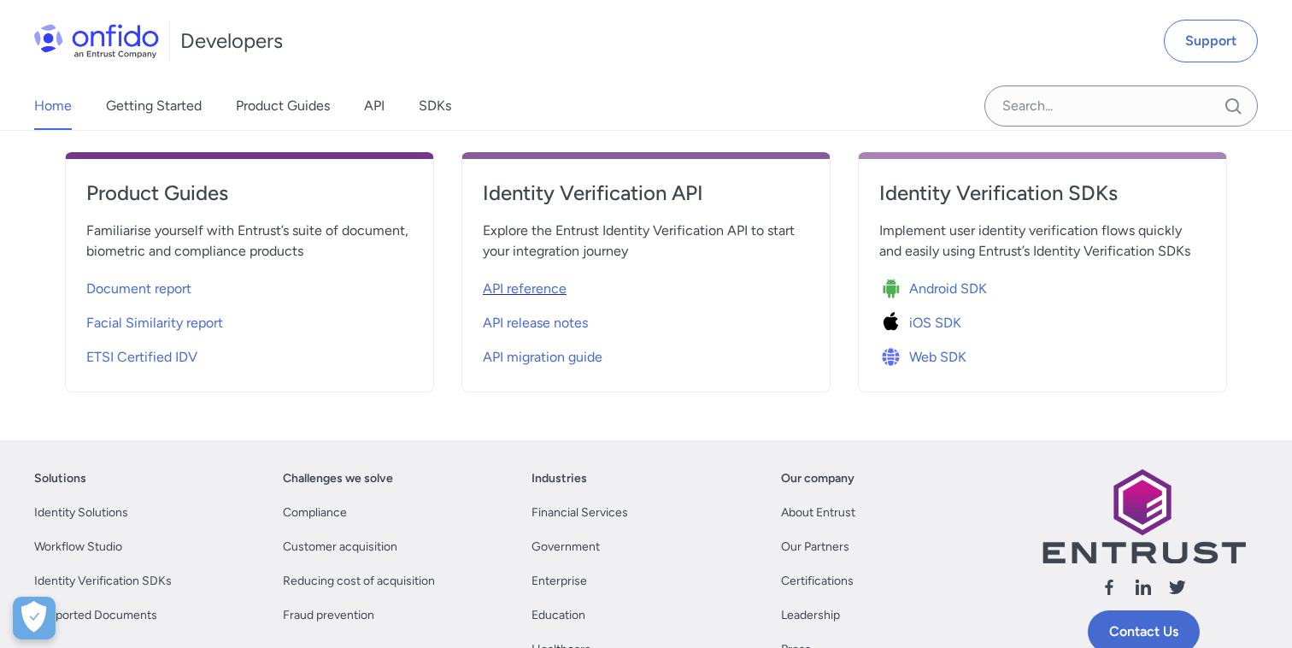
select select "http"
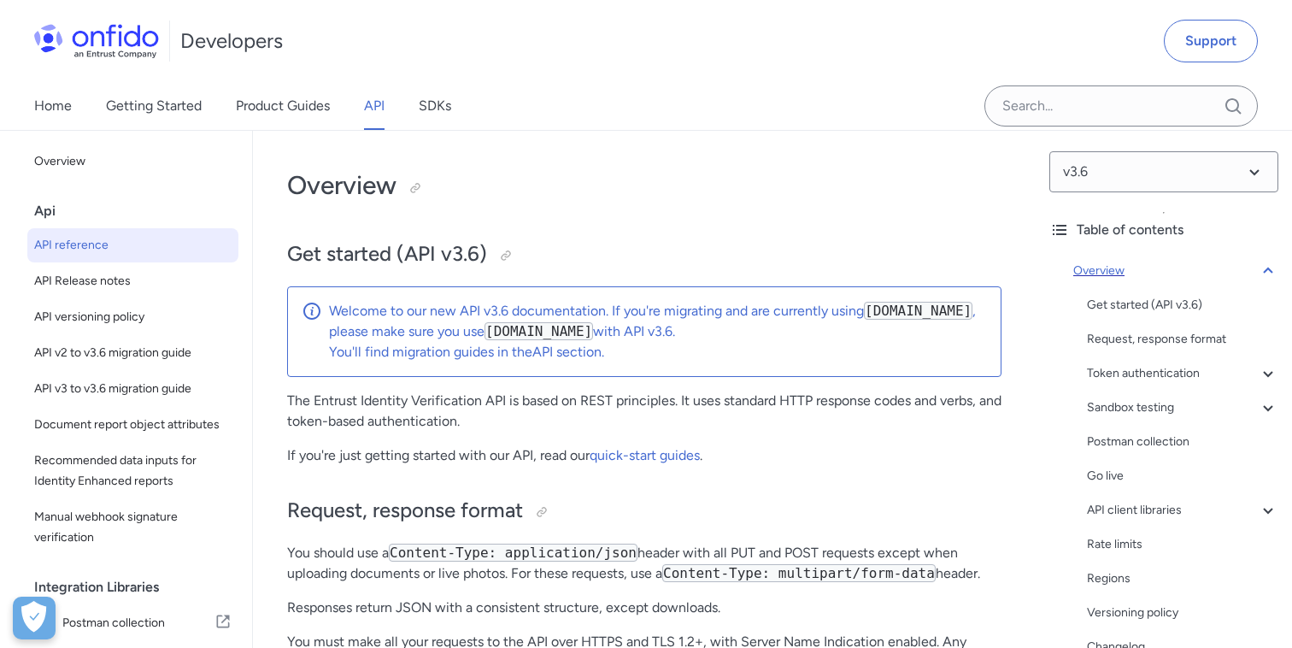
click at [1269, 271] on icon at bounding box center [1268, 271] width 21 height 21
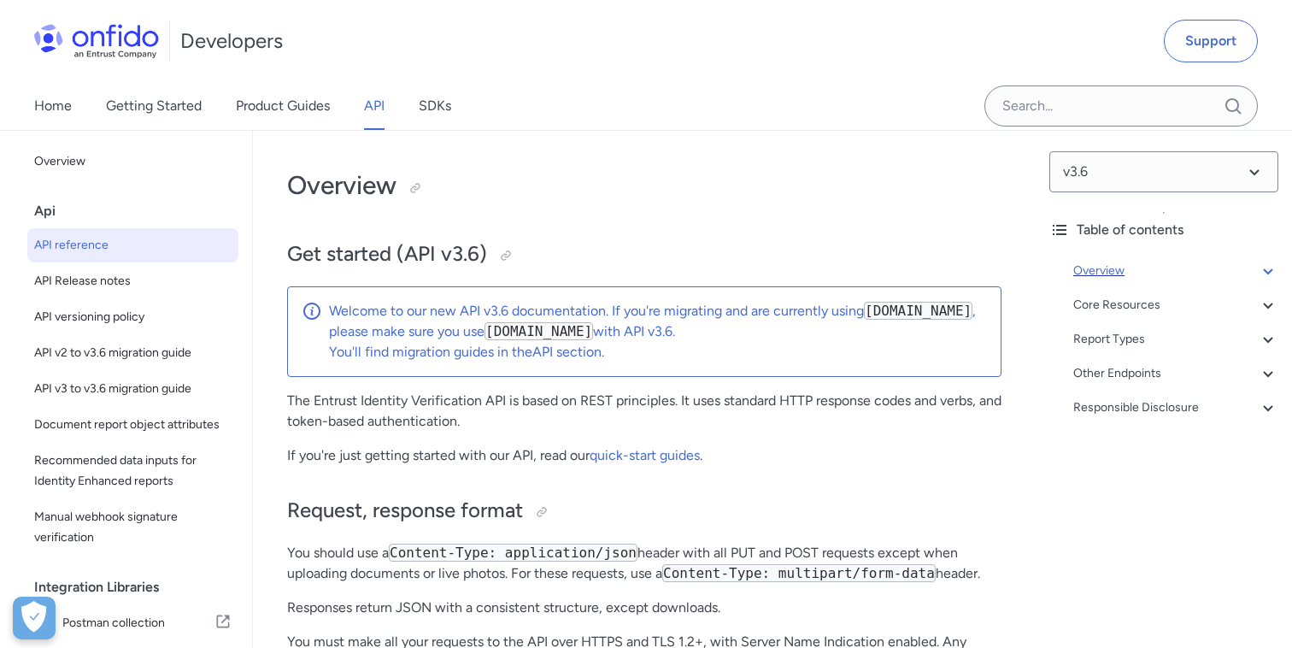
scroll to position [131, 0]
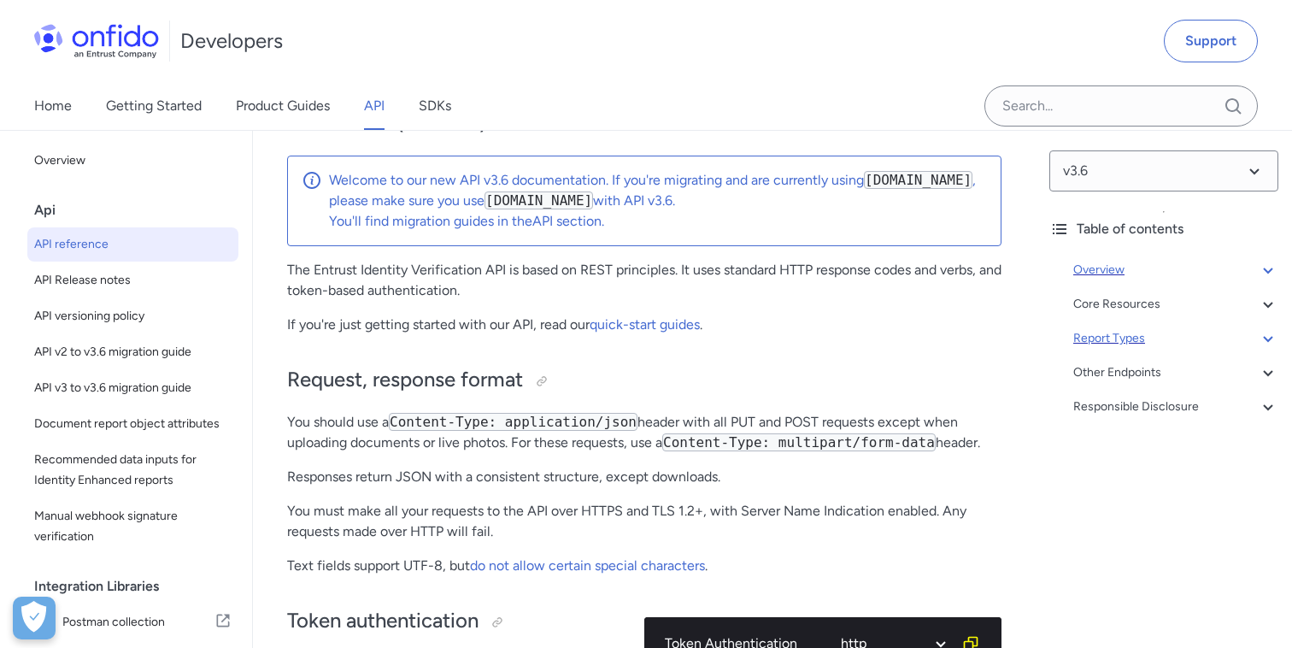
click at [1266, 336] on icon at bounding box center [1268, 338] width 21 height 21
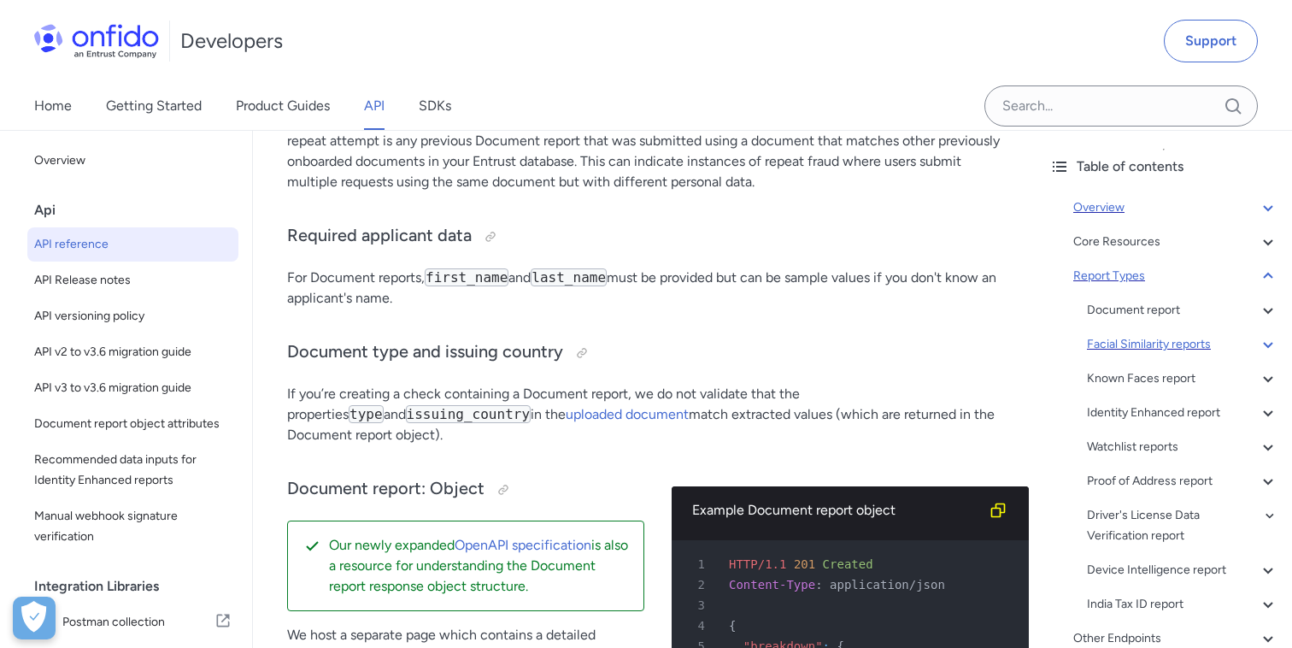
scroll to position [56, 0]
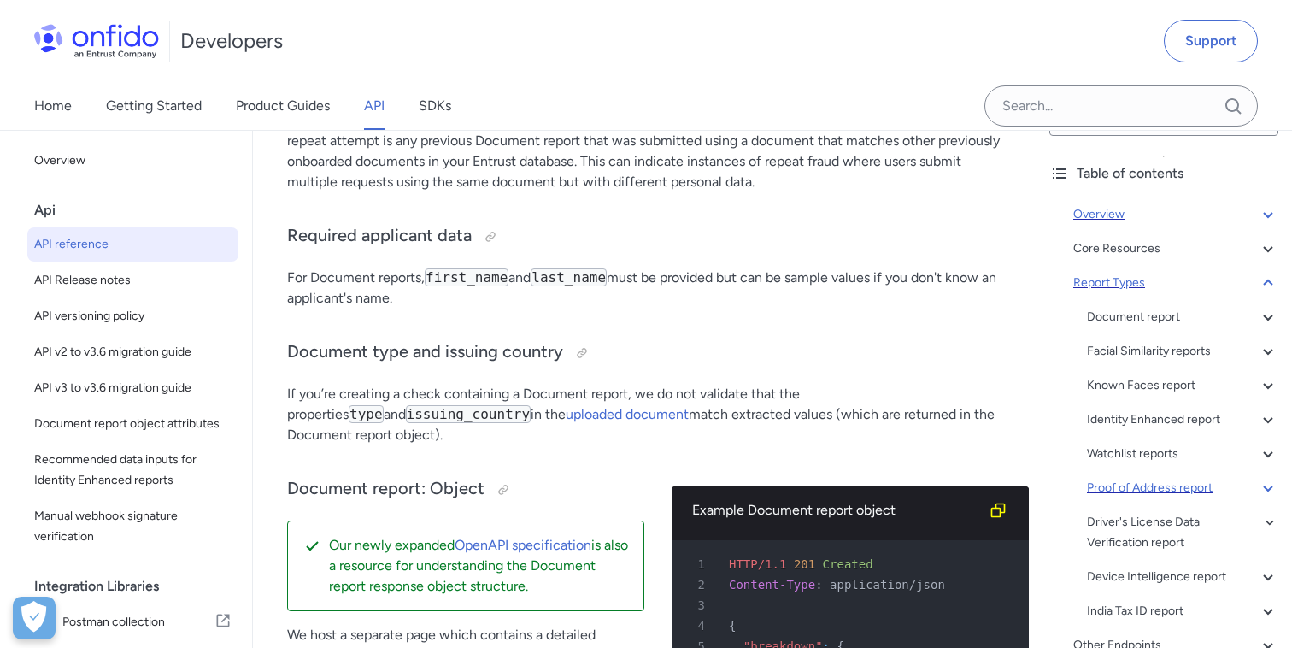
click at [1130, 490] on div "Proof of Address report" at bounding box center [1182, 488] width 191 height 21
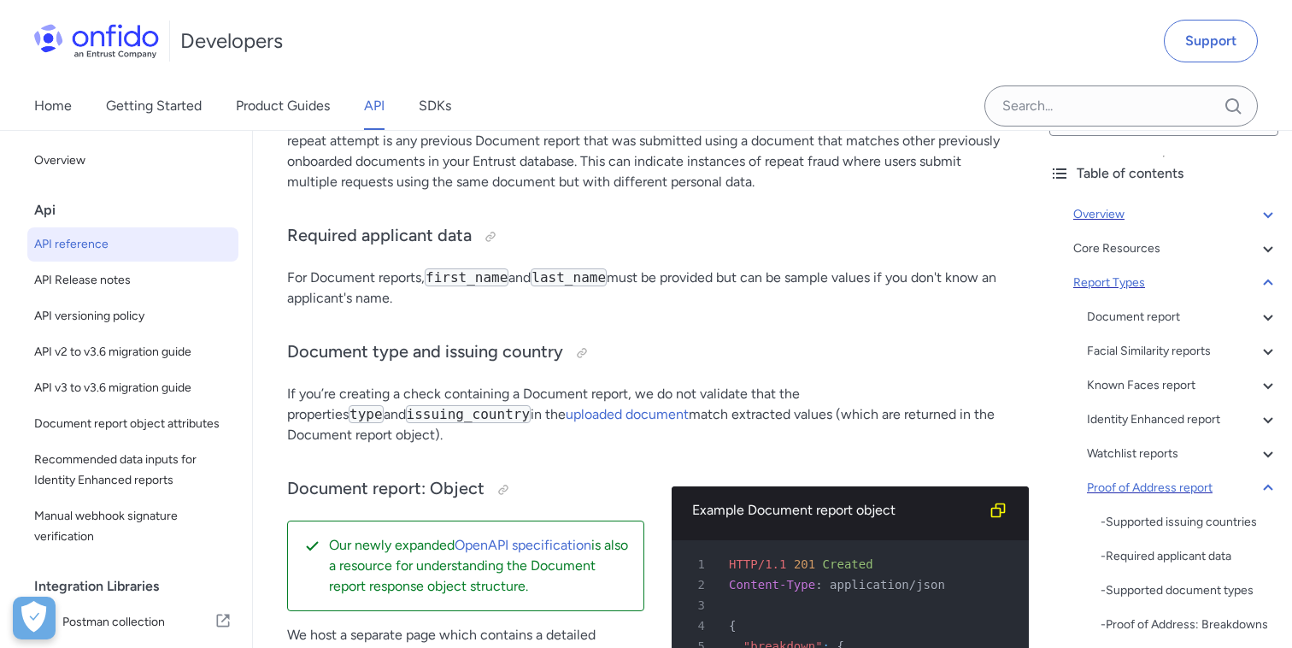
scroll to position [127140, 0]
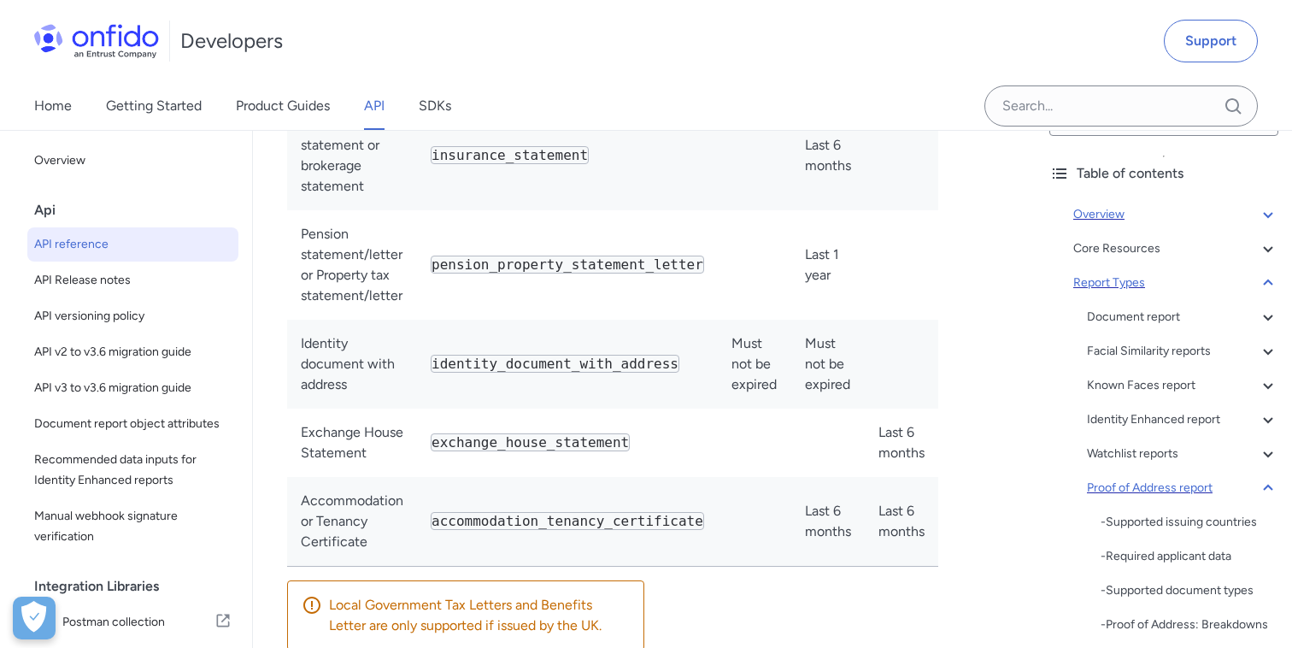
click at [1273, 487] on icon at bounding box center [1268, 488] width 21 height 21
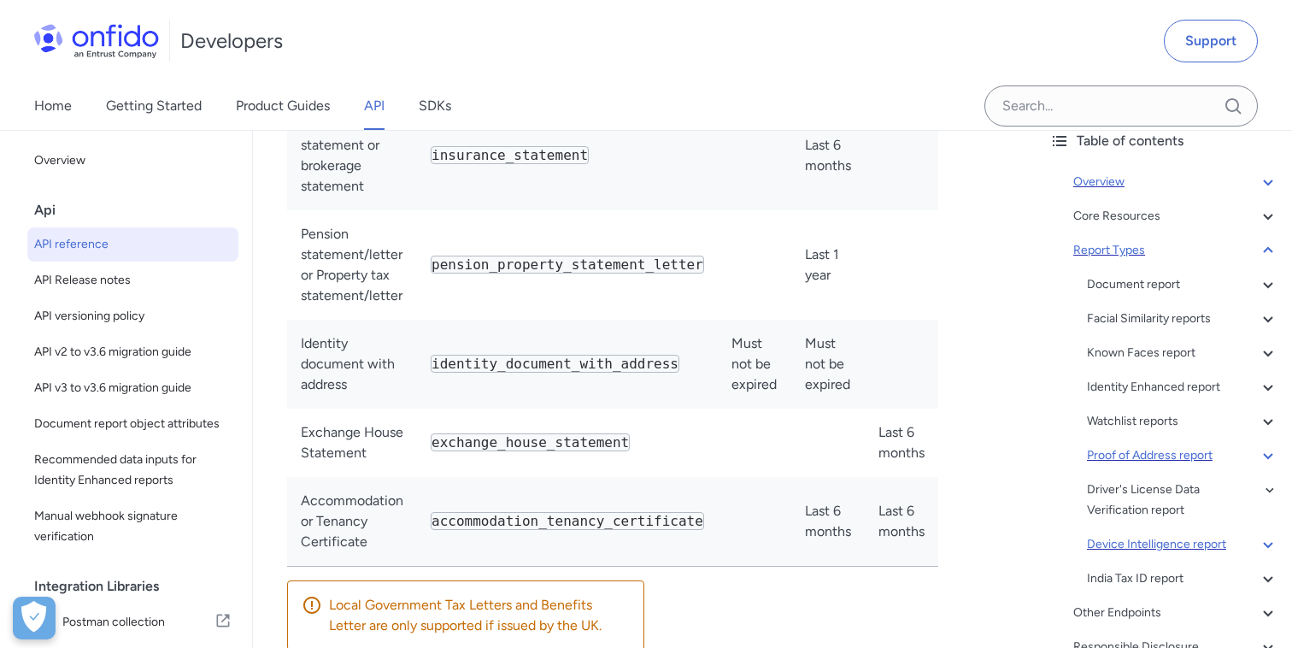
scroll to position [82, 0]
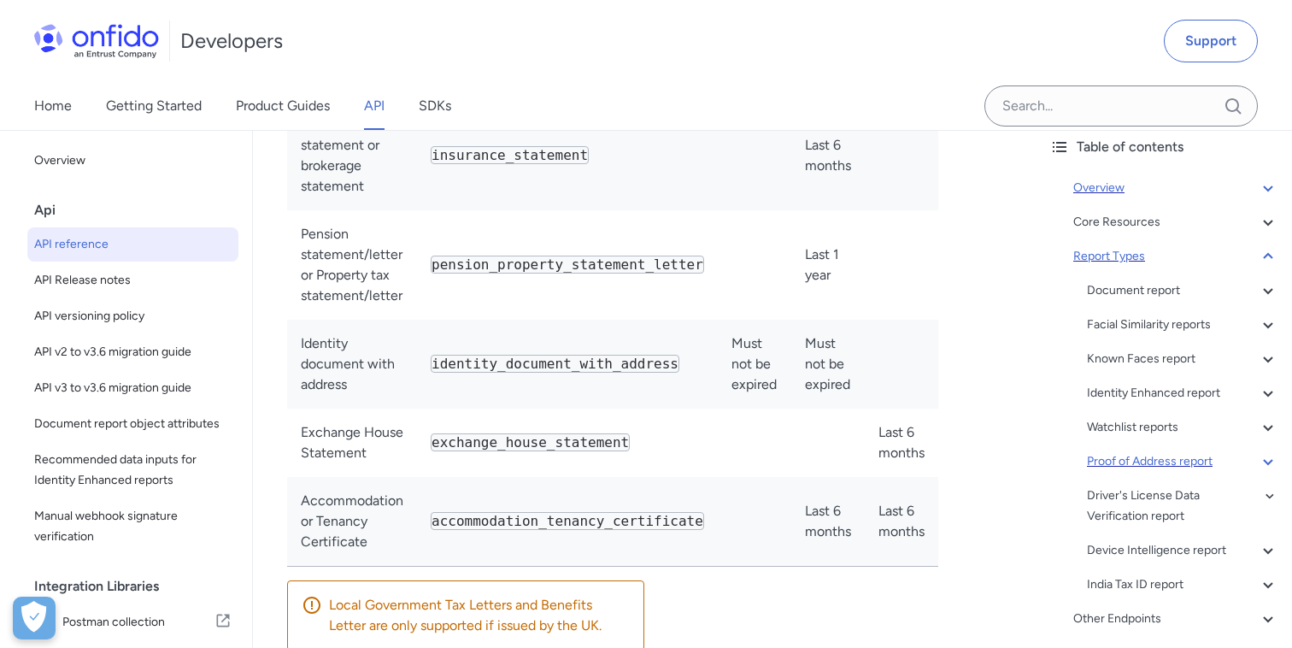
click at [1266, 251] on icon at bounding box center [1268, 256] width 21 height 21
